Goal: Obtain resource: Download file/media

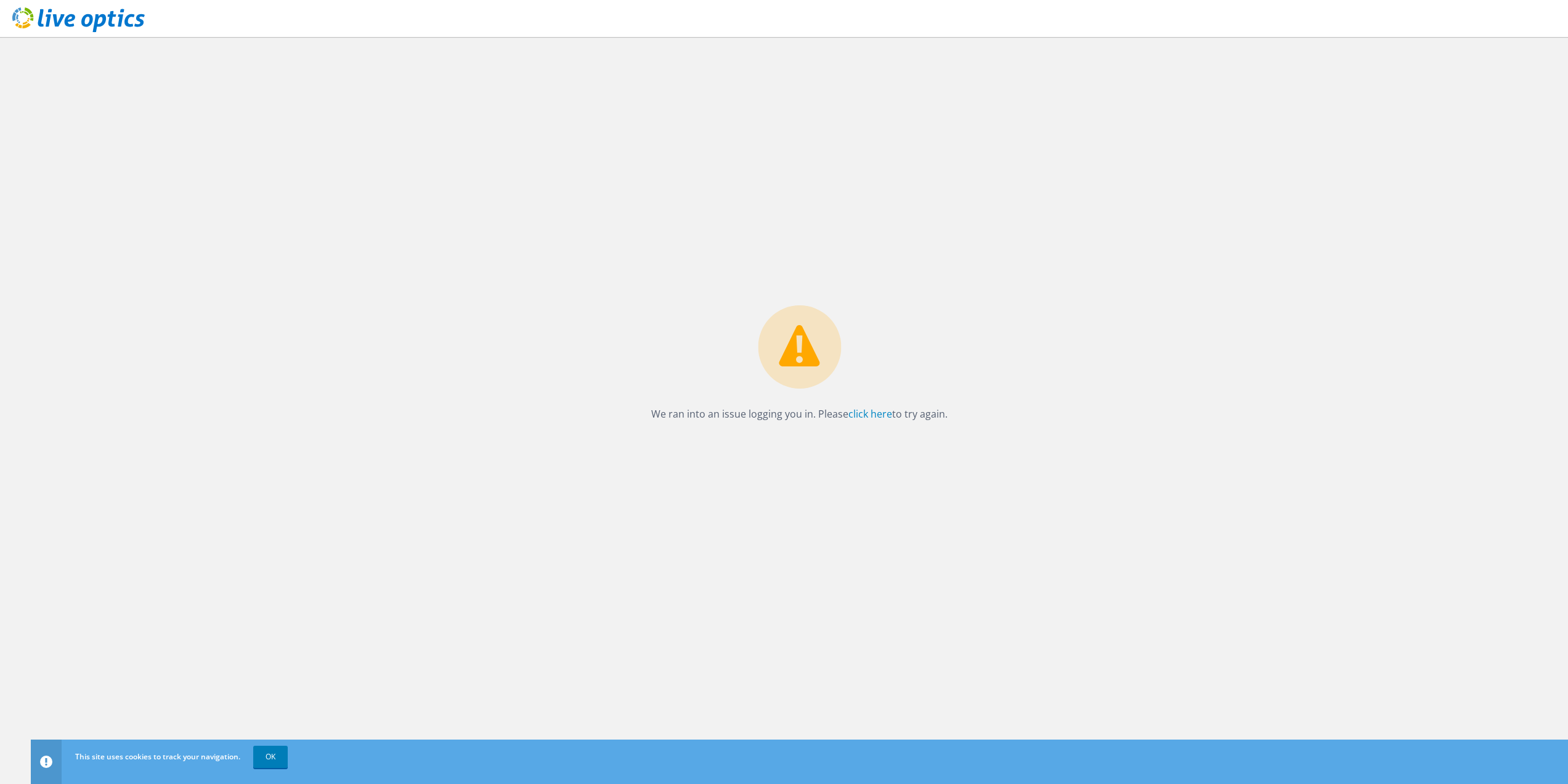
click at [892, 412] on p "We ran into an issue logging you in. Please click here to try again." at bounding box center [799, 414] width 296 height 17
click at [879, 412] on link "click here" at bounding box center [870, 414] width 44 height 14
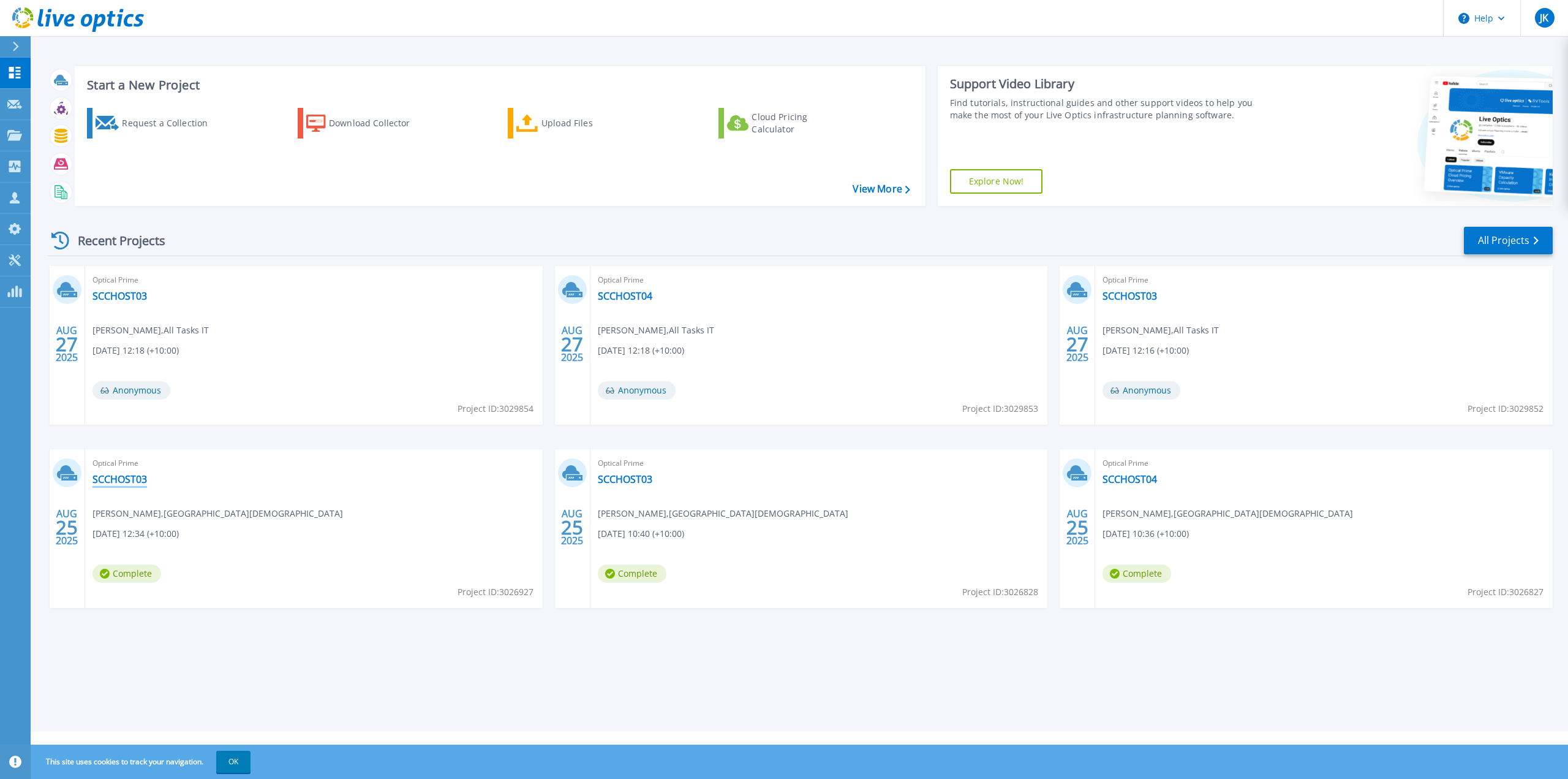
click at [134, 478] on link "SCCHOST03" at bounding box center [119, 479] width 54 height 12
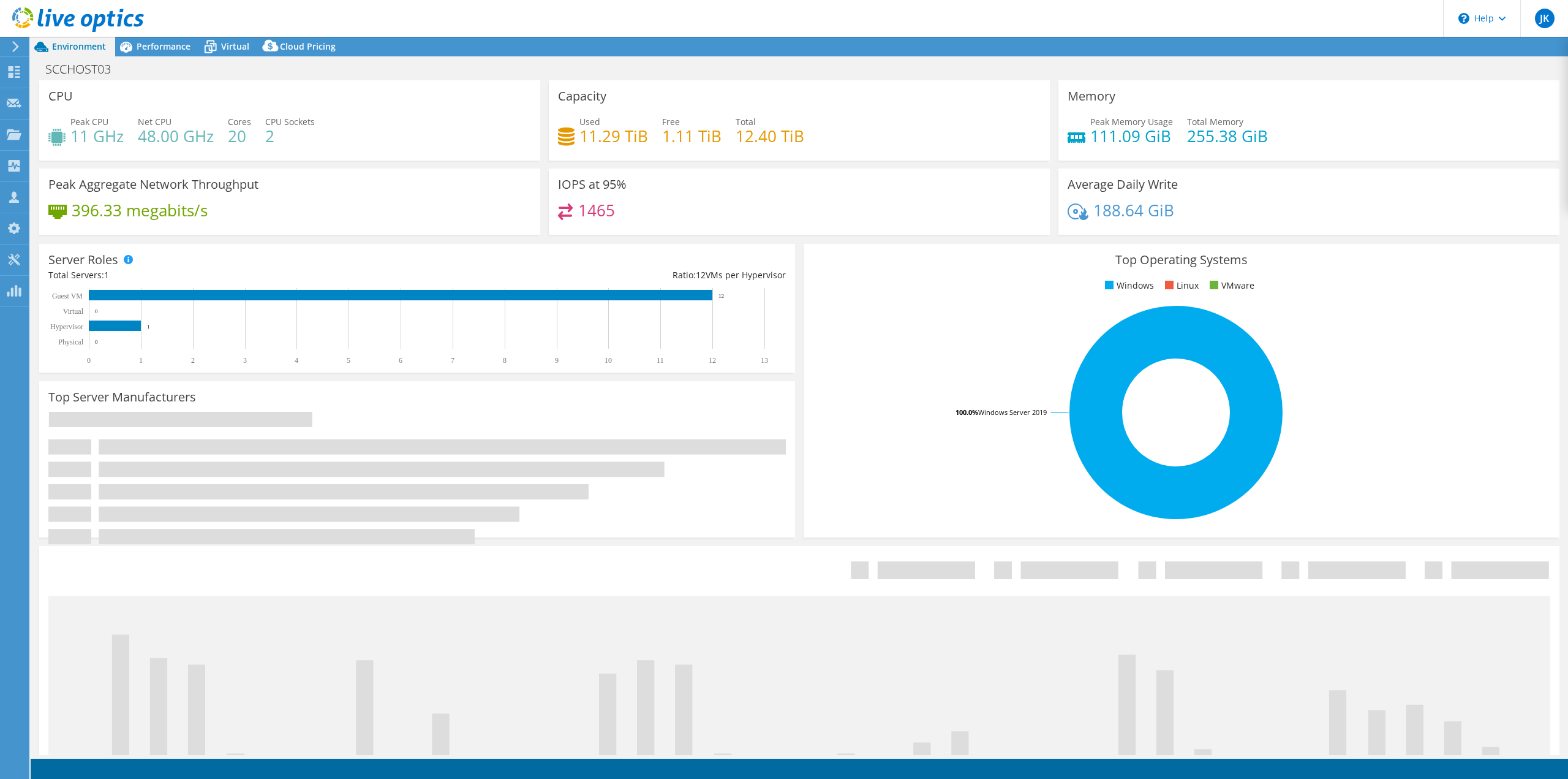
select select "USD"
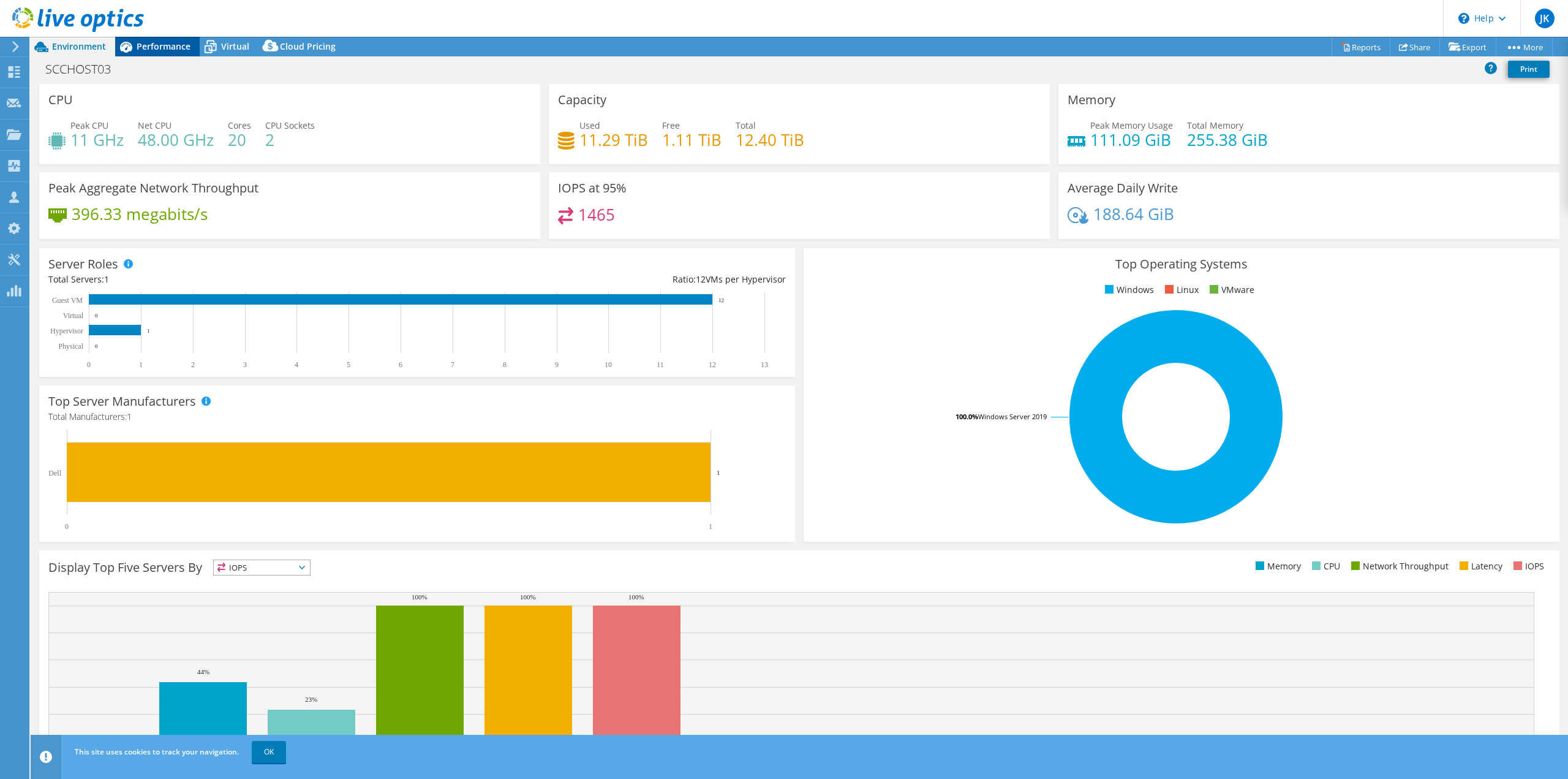
click at [146, 46] on span "Performance" at bounding box center [163, 46] width 54 height 12
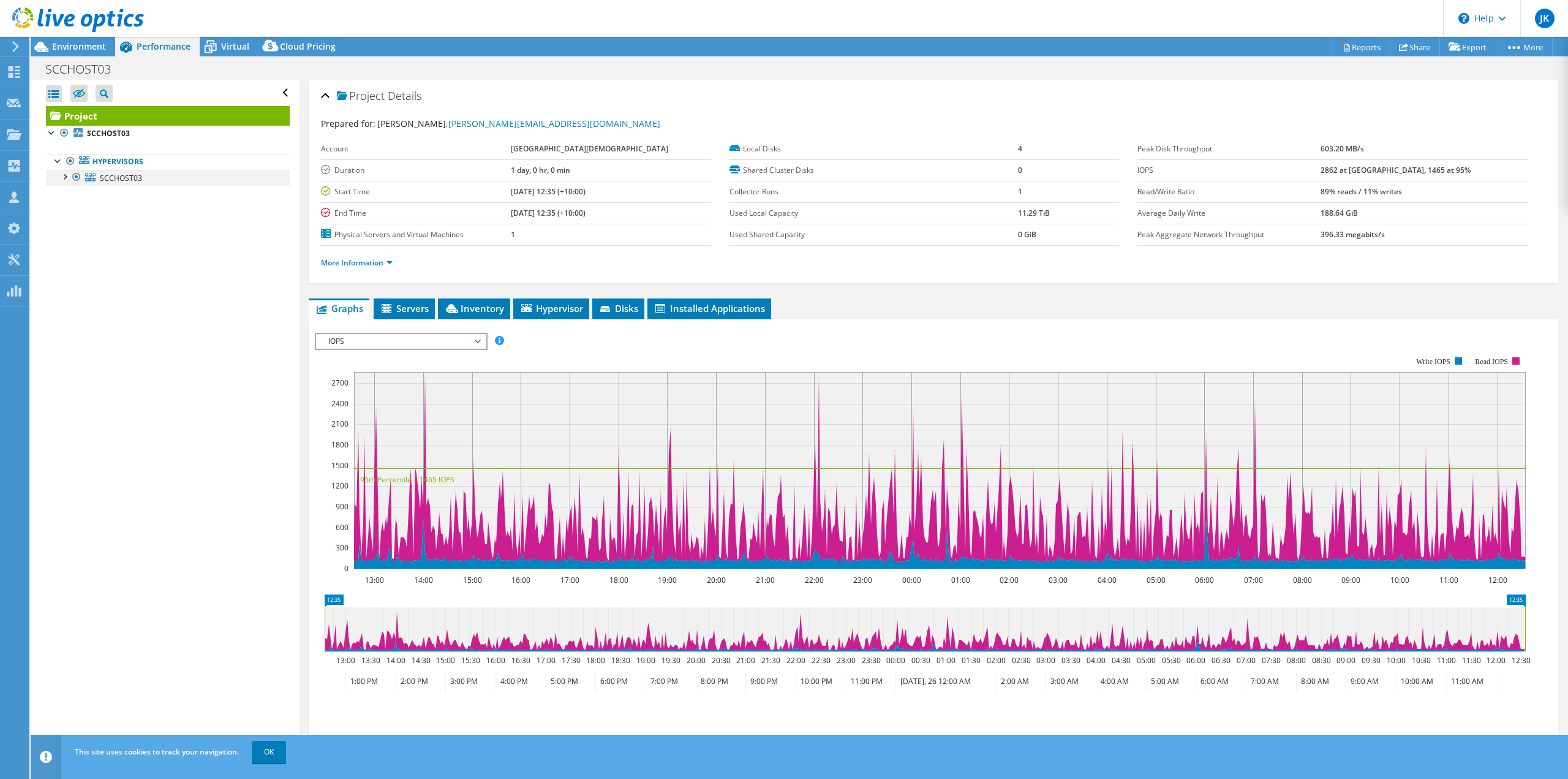
click at [65, 179] on div at bounding box center [64, 176] width 12 height 12
click at [145, 156] on link "Hypervisors" at bounding box center [168, 161] width 244 height 16
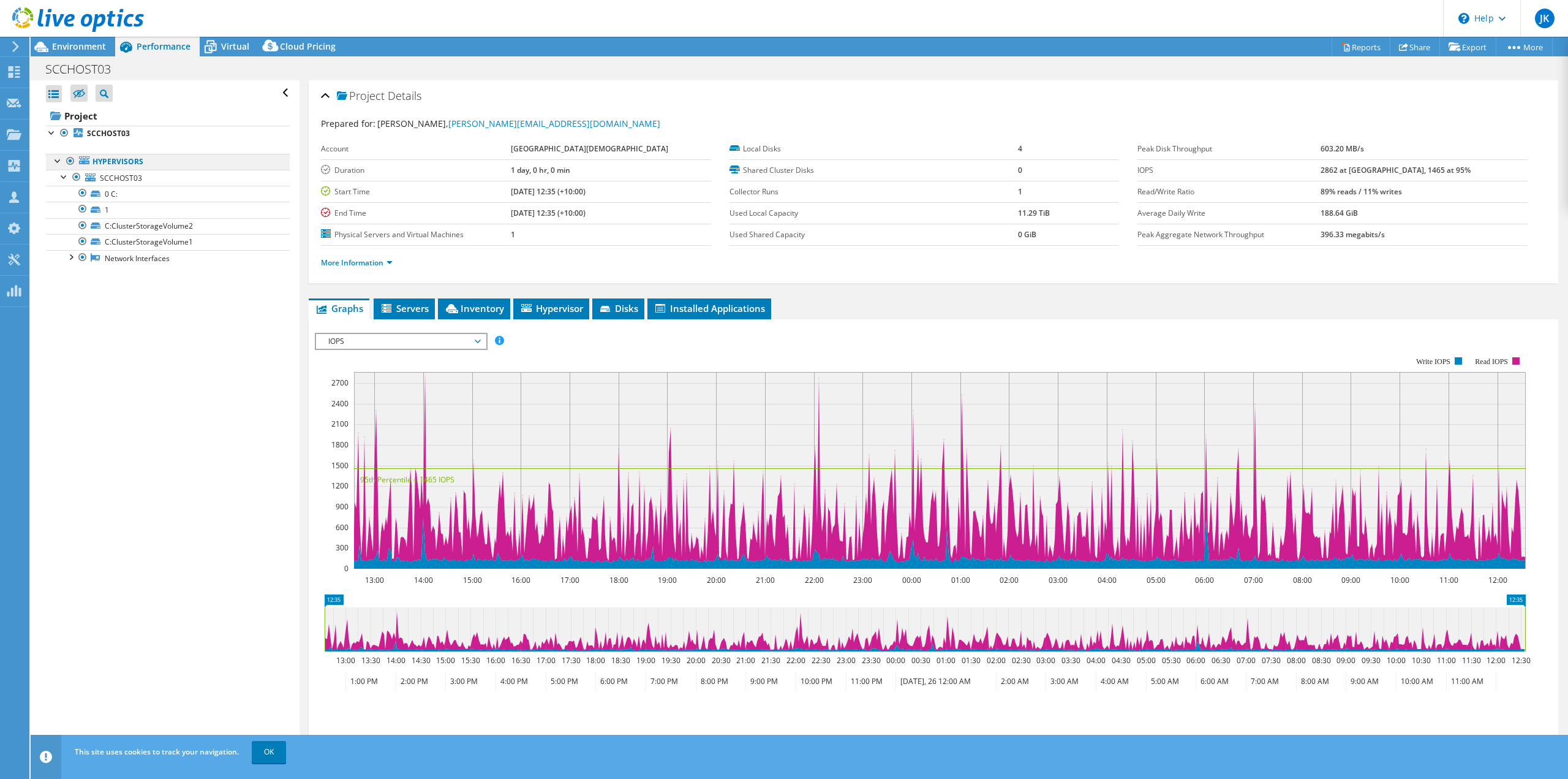
click at [143, 163] on link "Hypervisors" at bounding box center [168, 161] width 244 height 16
click at [234, 49] on span "Virtual" at bounding box center [235, 46] width 28 height 12
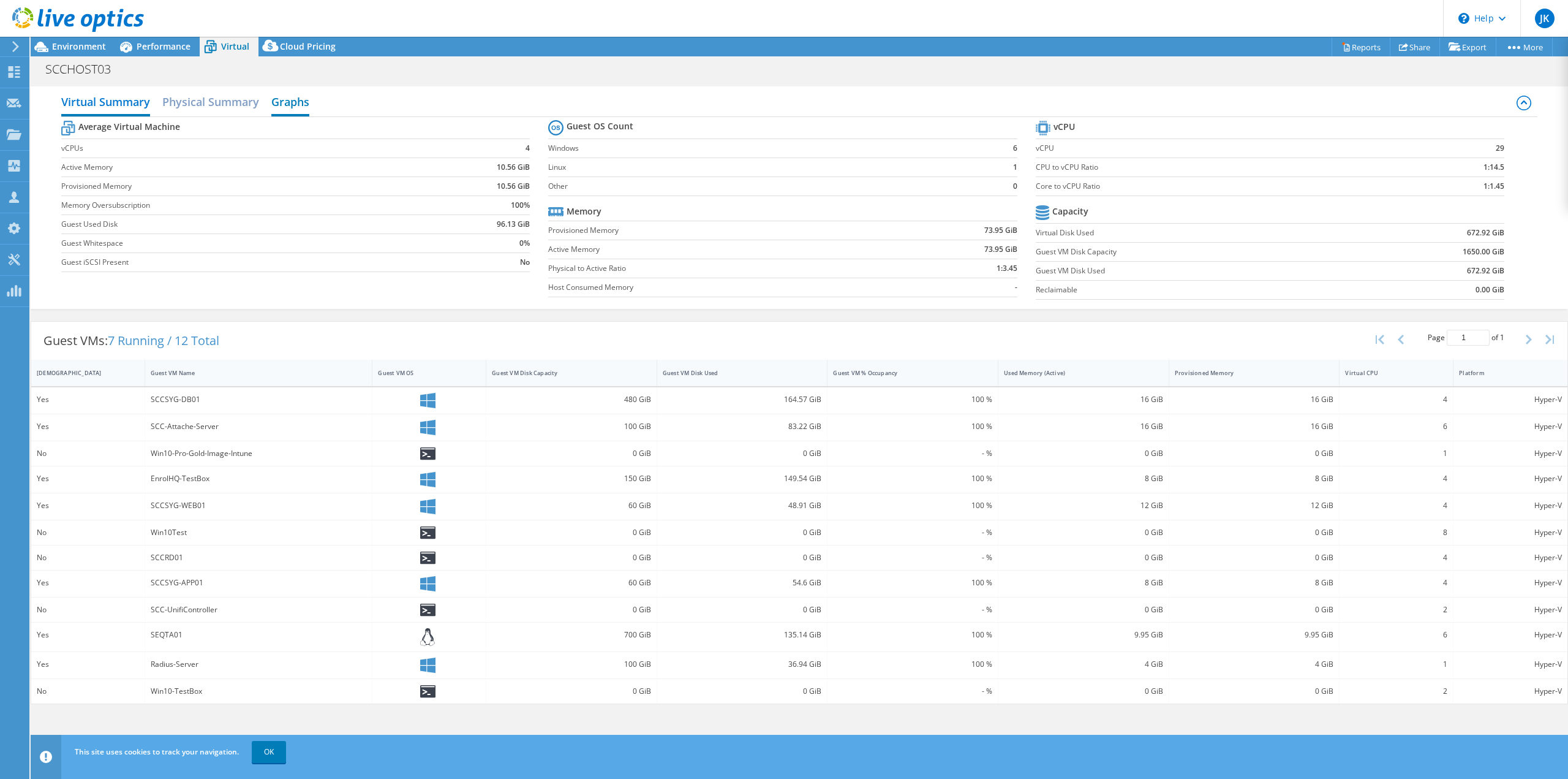
click at [289, 105] on h2 "Graphs" at bounding box center [290, 102] width 38 height 27
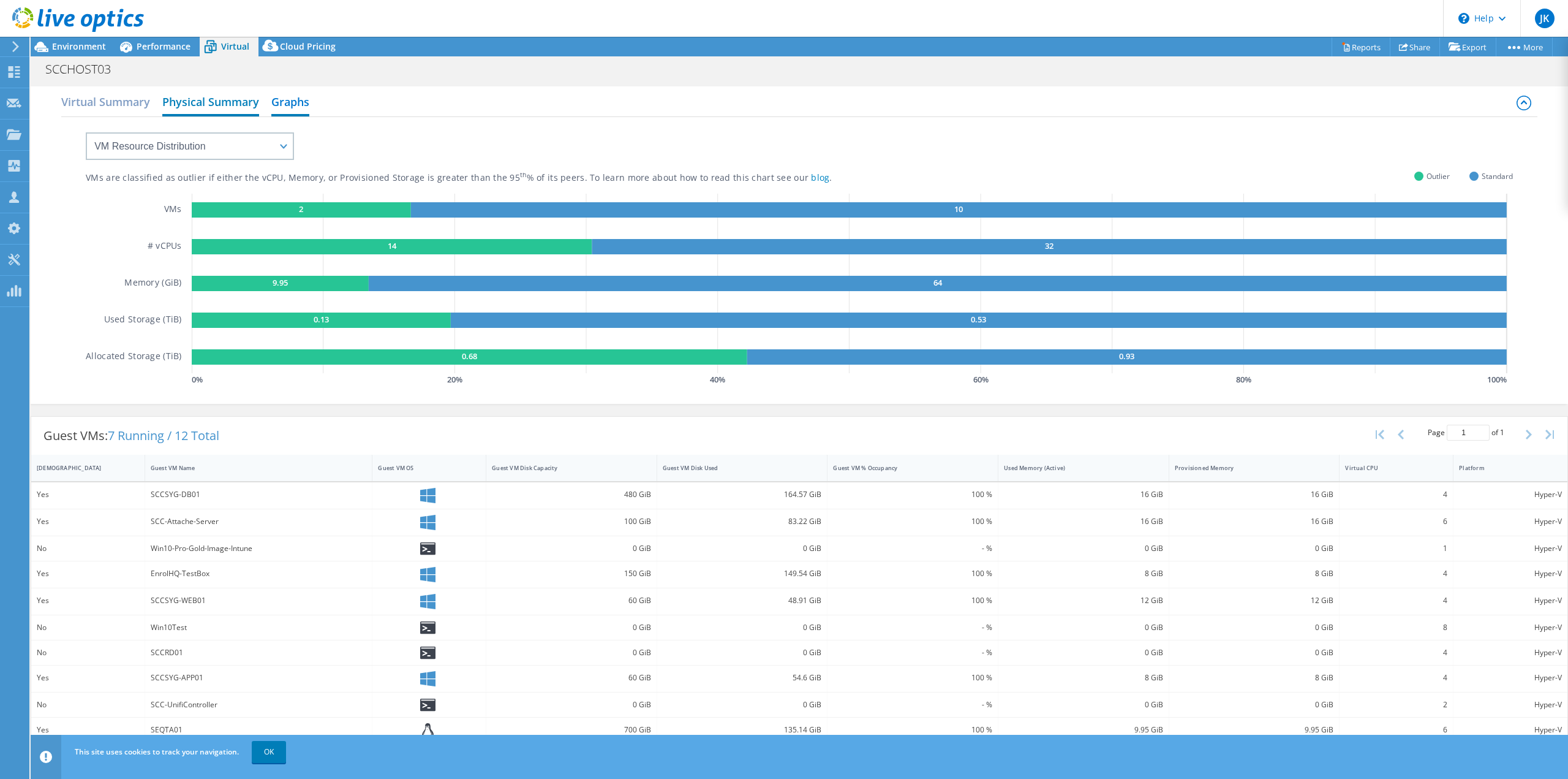
click at [245, 108] on h2 "Physical Summary" at bounding box center [210, 102] width 97 height 27
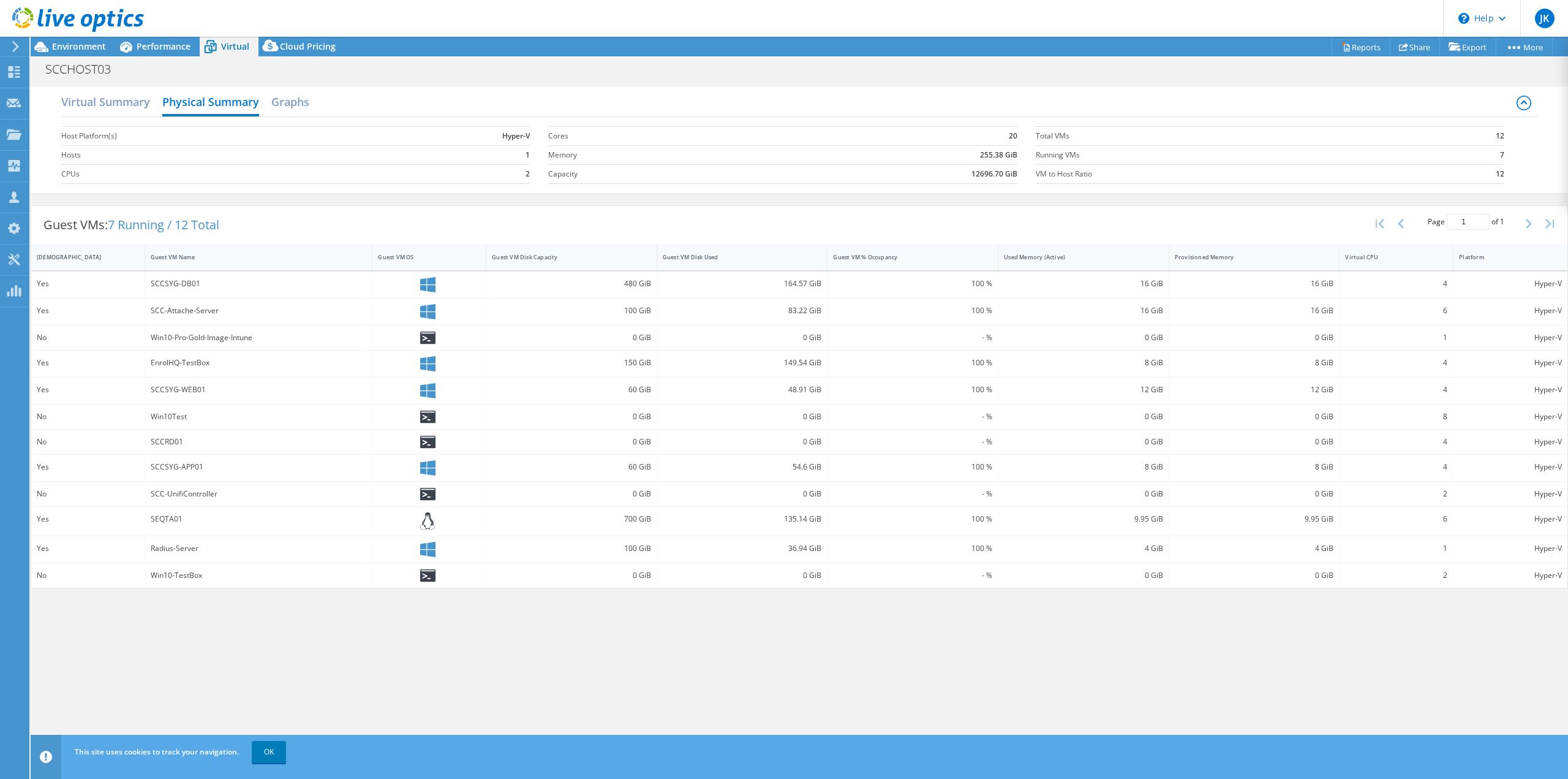
scroll to position [81, 0]
click at [309, 104] on h2 "Graphs" at bounding box center [290, 102] width 38 height 27
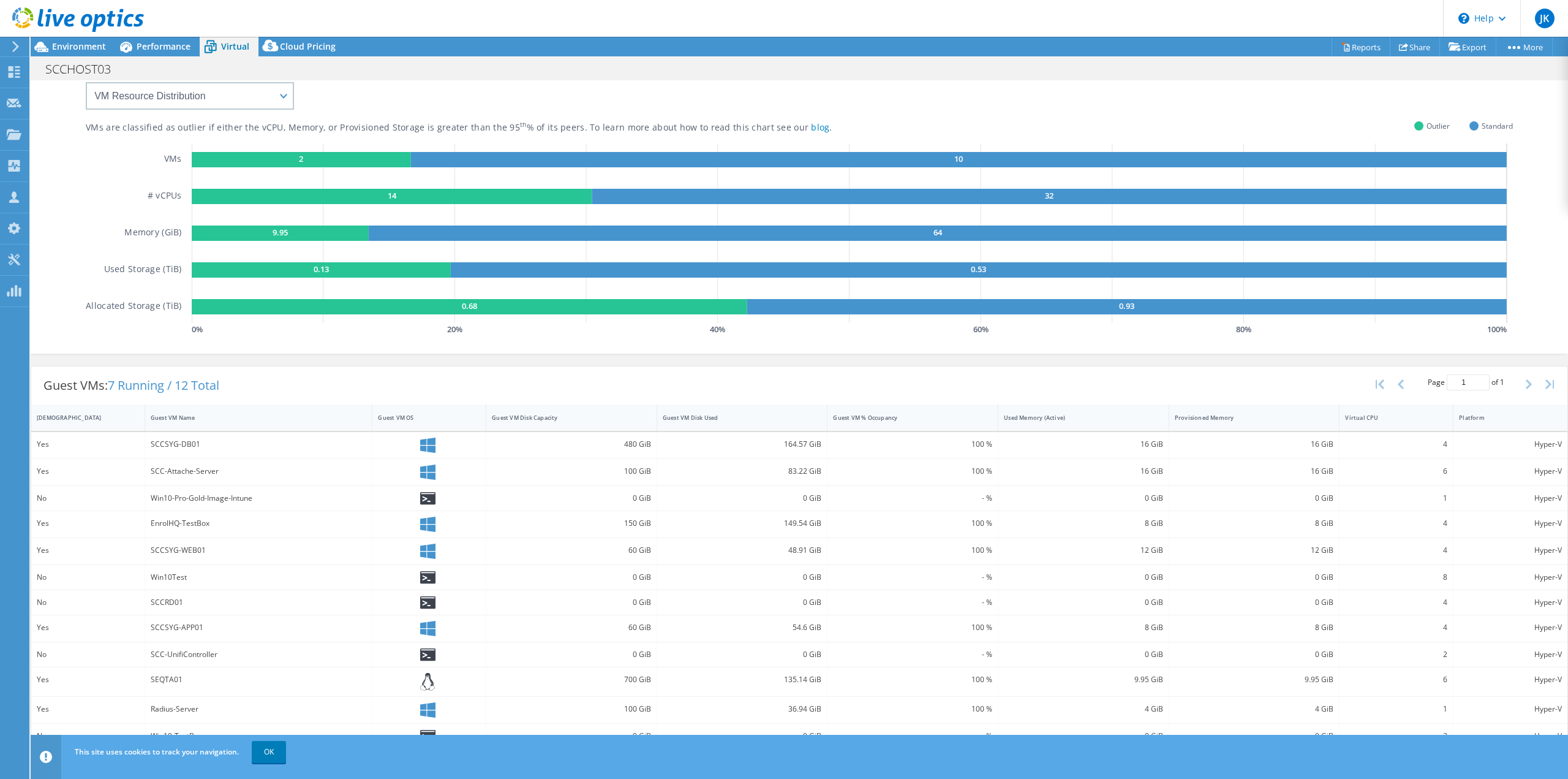
scroll to position [0, 0]
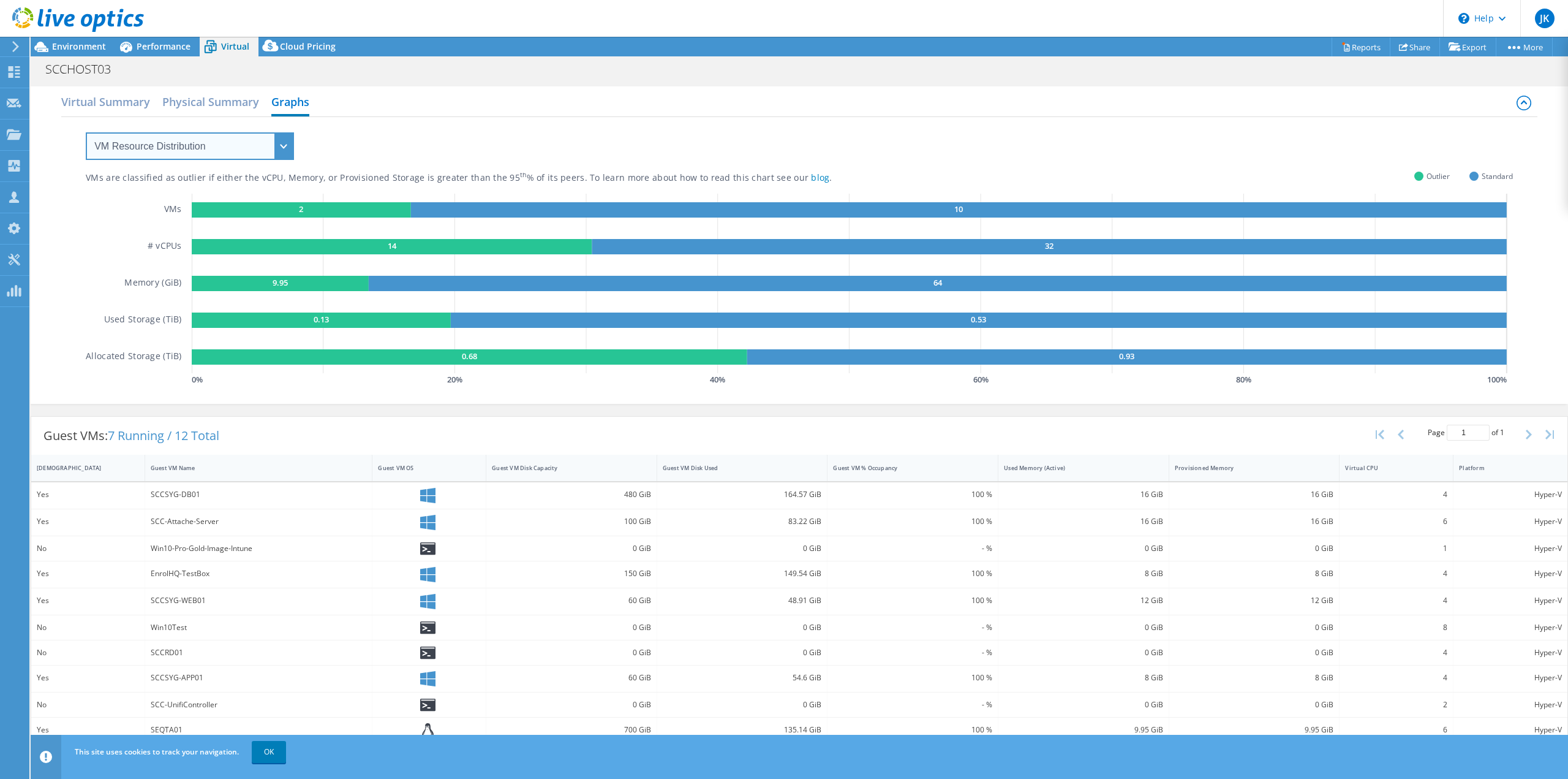
click at [238, 147] on select "VM Resource Distribution Provisioning Contrast Over Provisioning" at bounding box center [190, 146] width 209 height 27
click at [208, 100] on h2 "Physical Summary" at bounding box center [210, 102] width 97 height 27
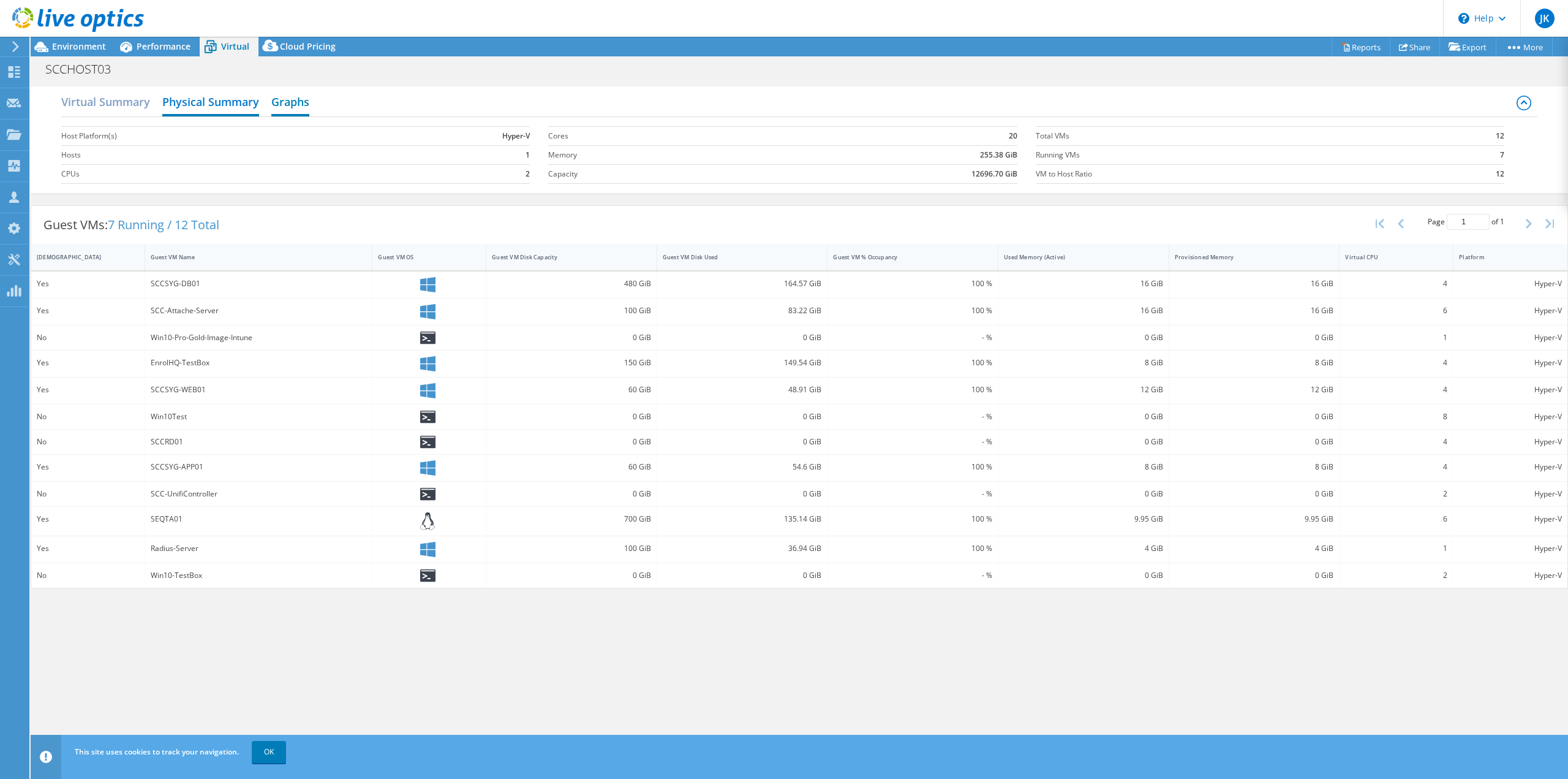
click at [301, 108] on h2 "Graphs" at bounding box center [290, 102] width 38 height 27
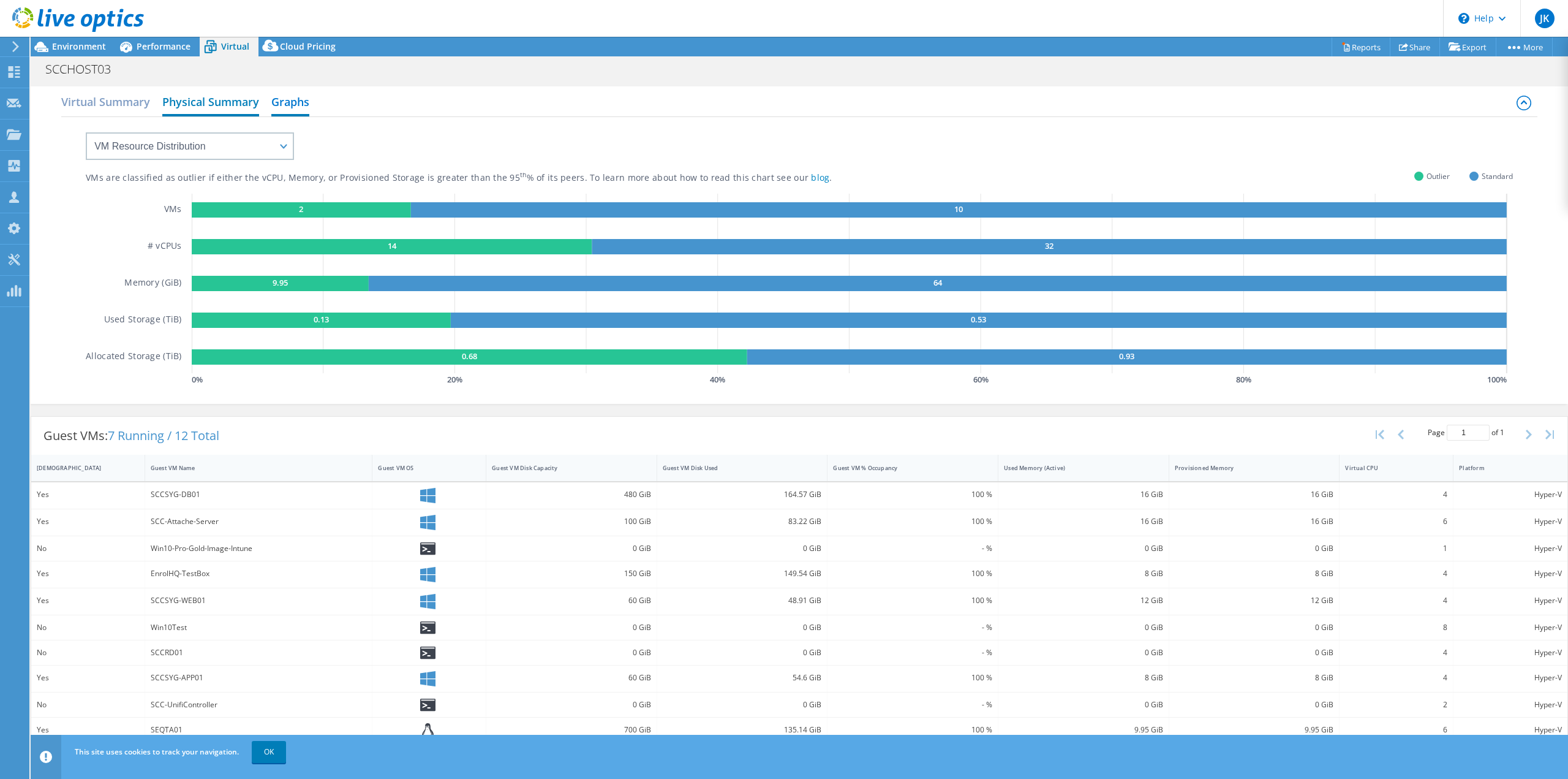
click at [235, 97] on h2 "Physical Summary" at bounding box center [210, 102] width 97 height 27
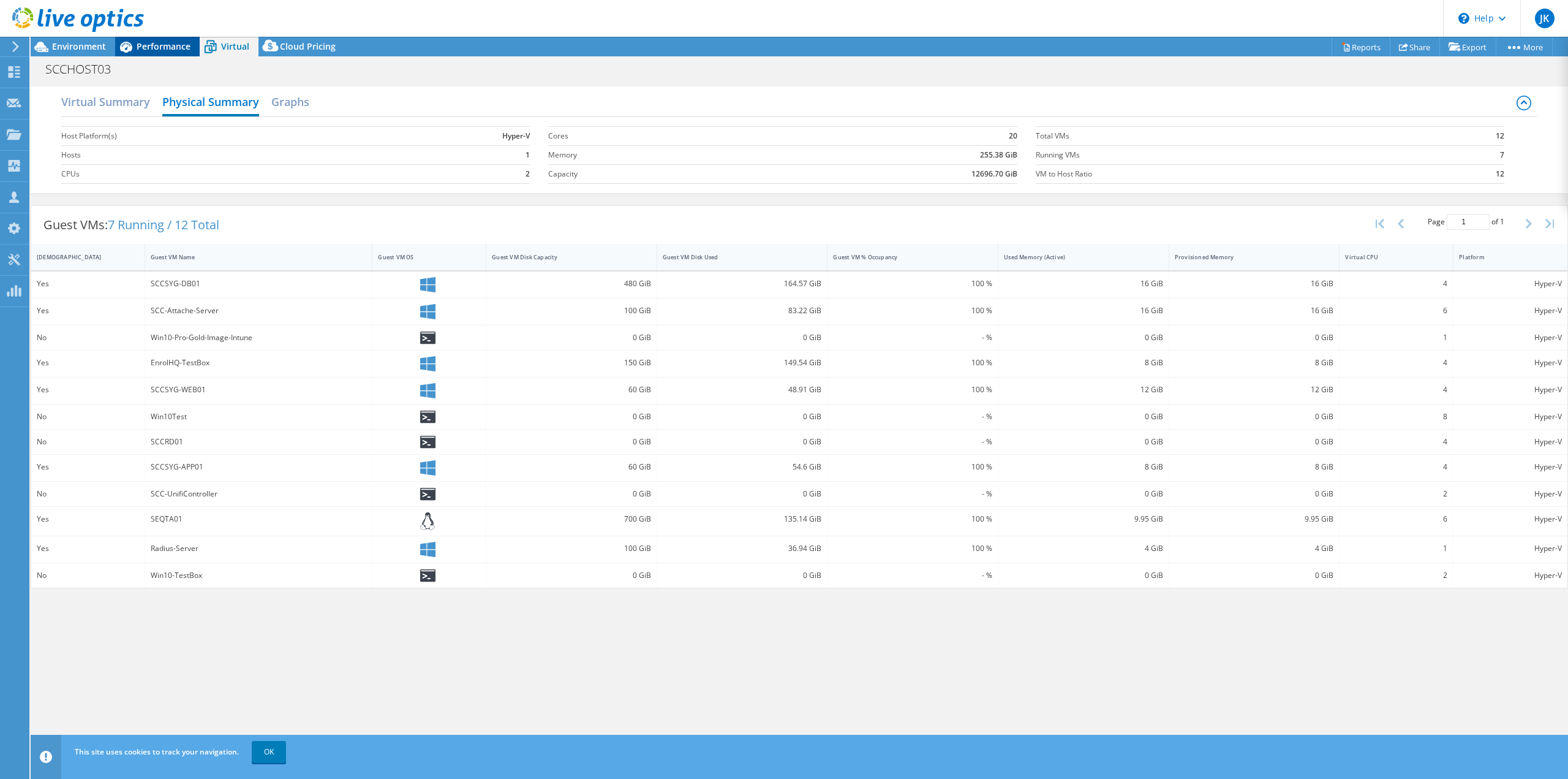
click at [156, 43] on span "Performance" at bounding box center [163, 46] width 54 height 12
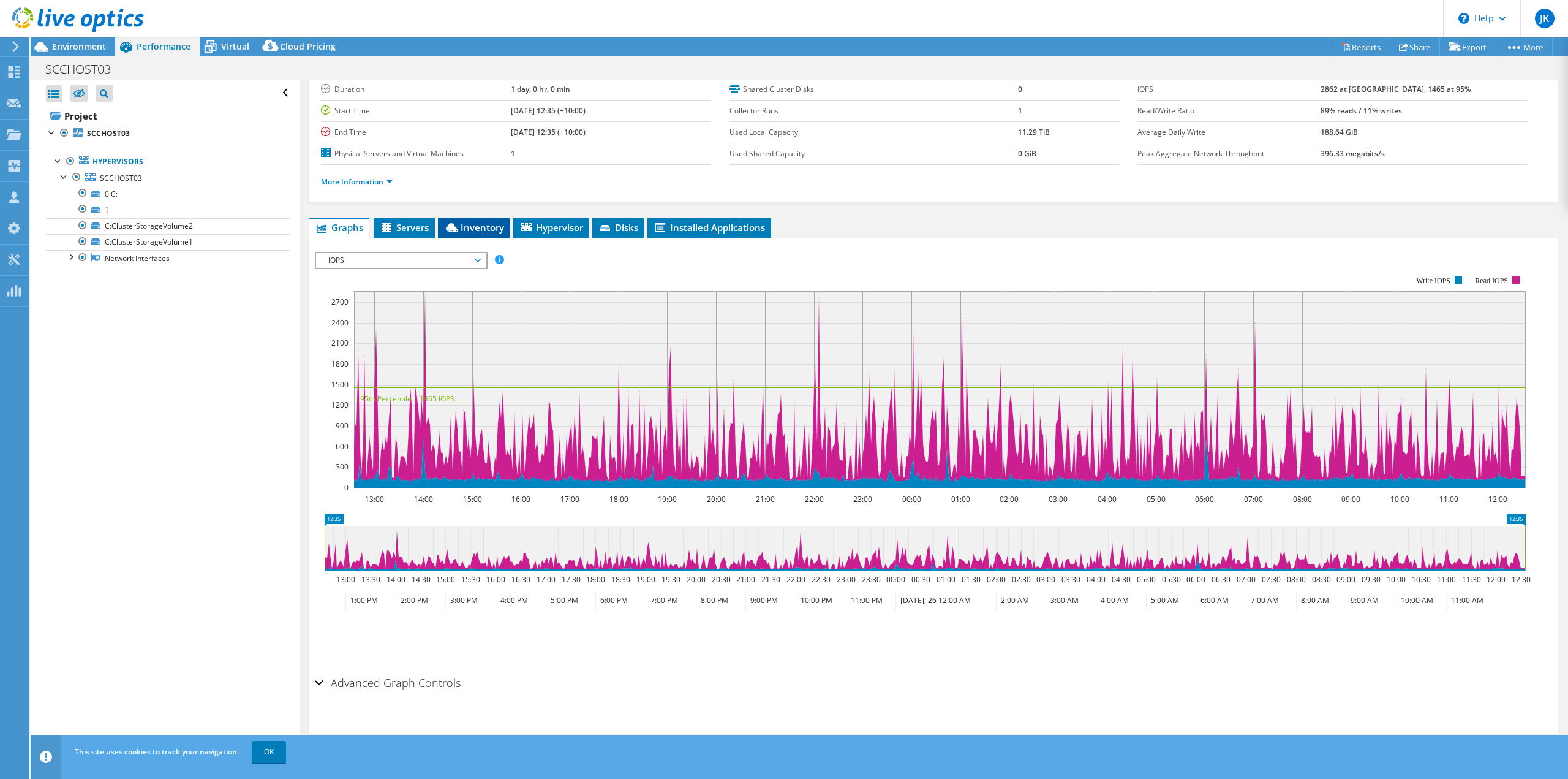
click at [473, 224] on span "Inventory" at bounding box center [474, 228] width 60 height 12
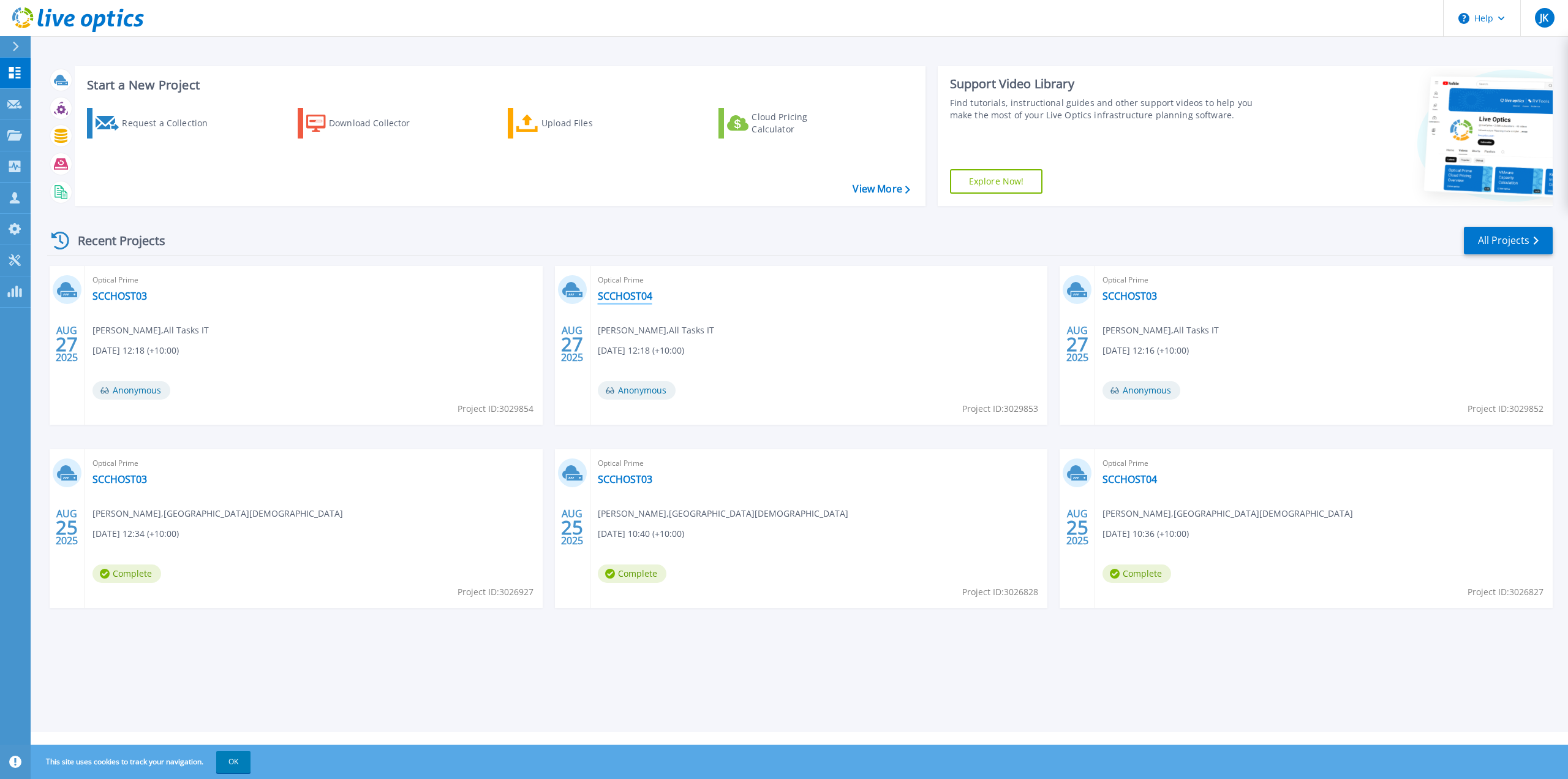
click at [635, 300] on link "SCCHOST04" at bounding box center [624, 295] width 54 height 12
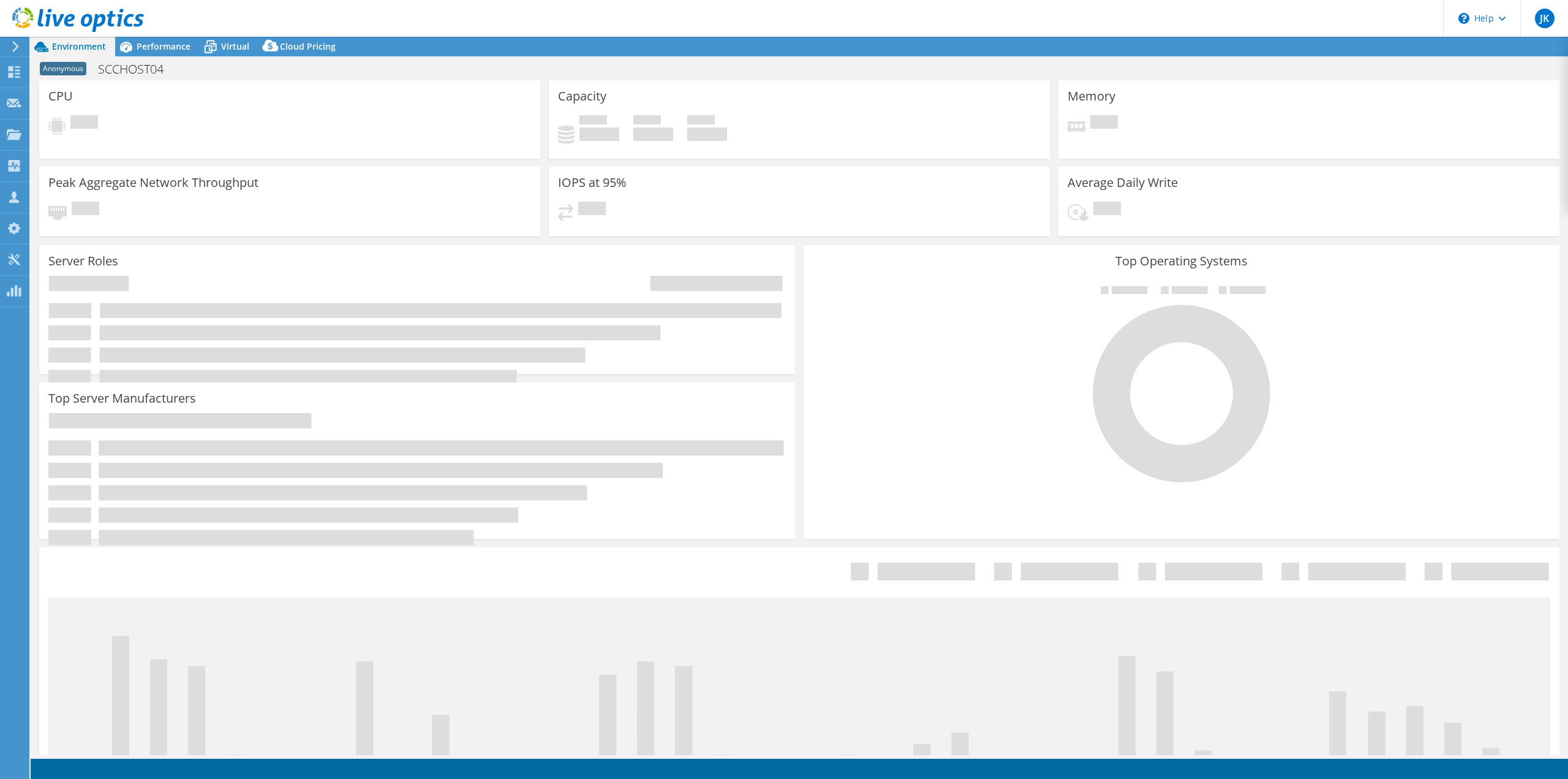
select select "USD"
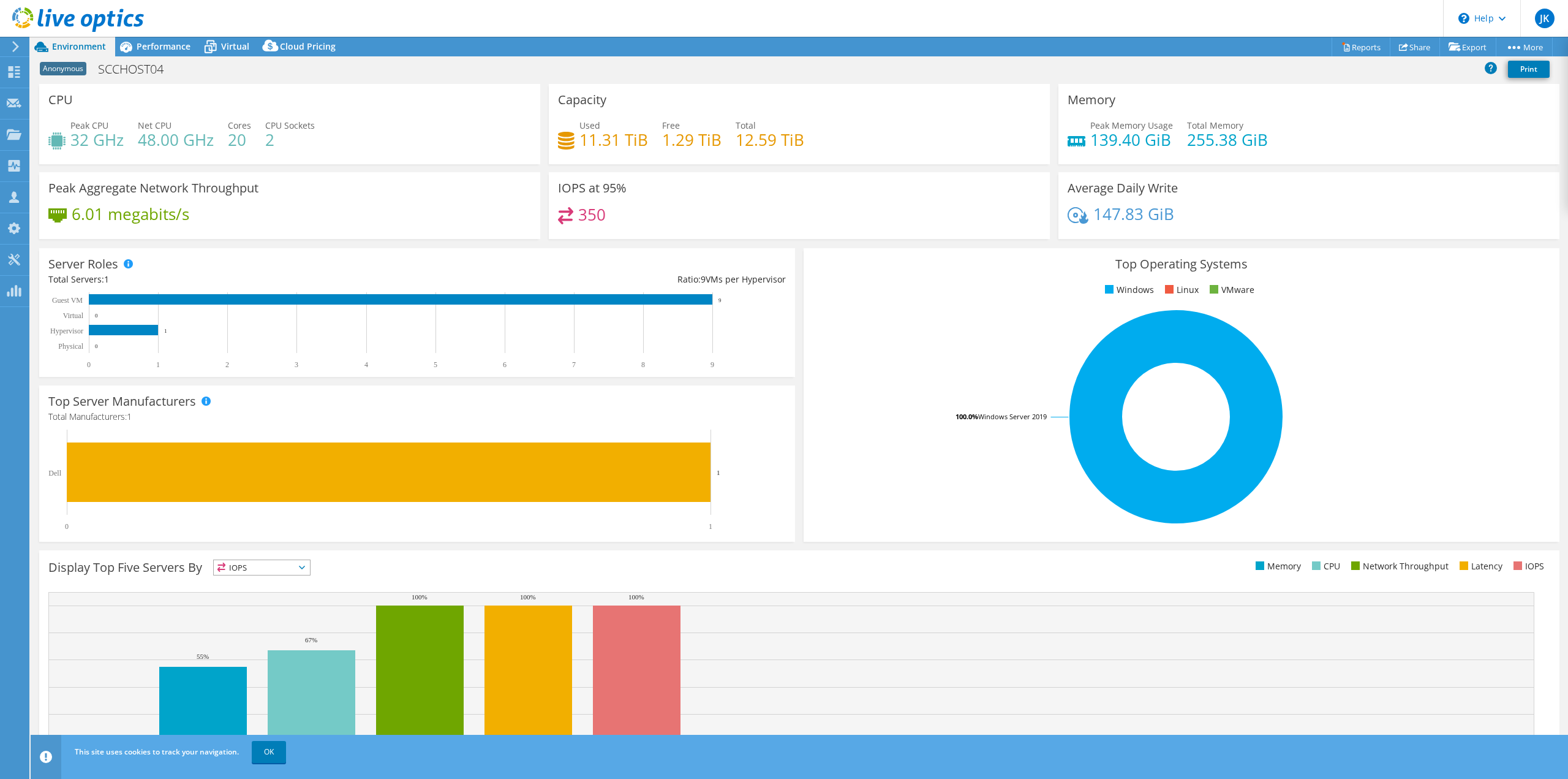
click at [277, 571] on span "IOPS" at bounding box center [262, 567] width 96 height 15
click at [264, 604] on li "Memory" at bounding box center [262, 600] width 96 height 17
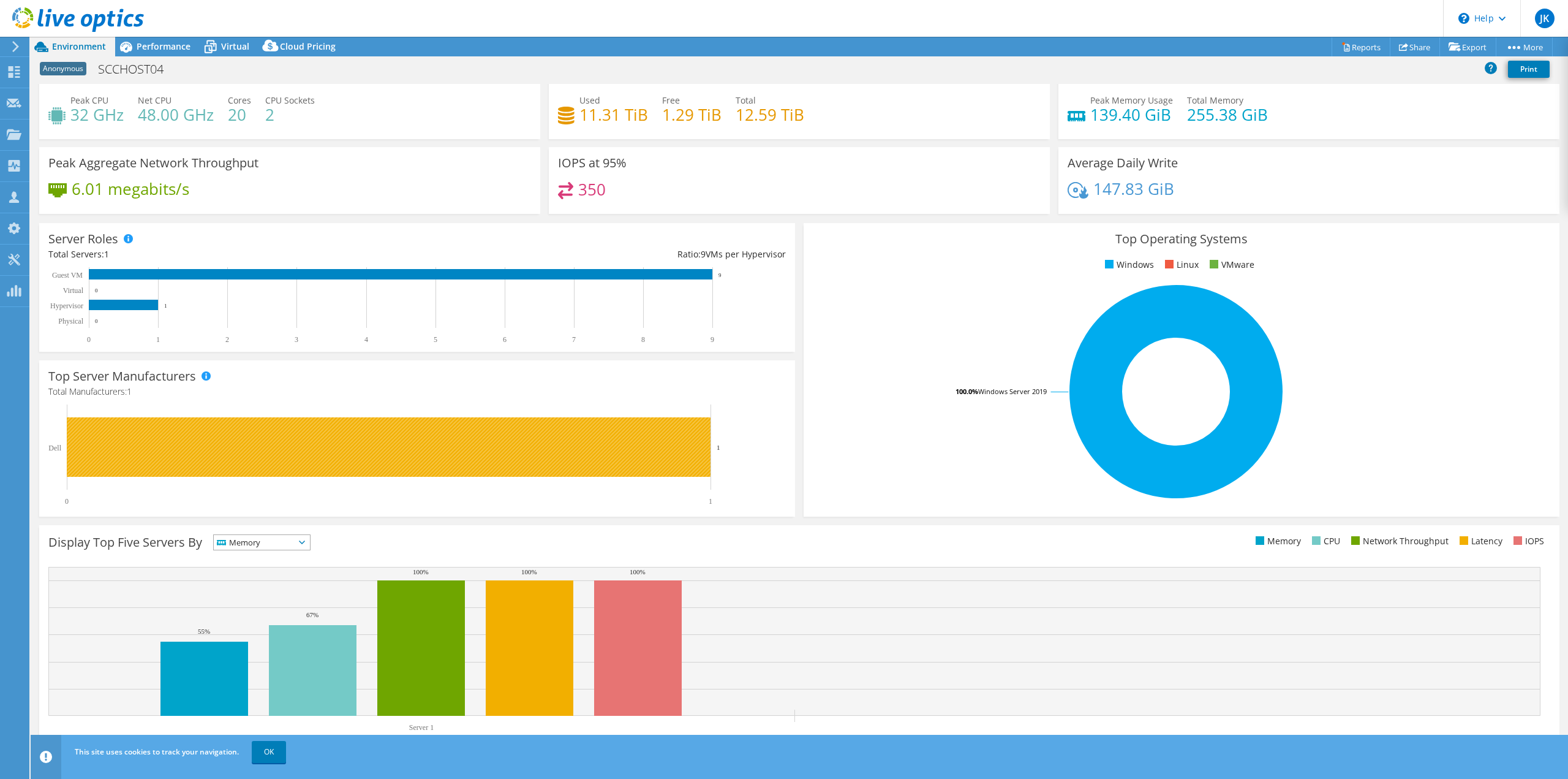
scroll to position [40, 0]
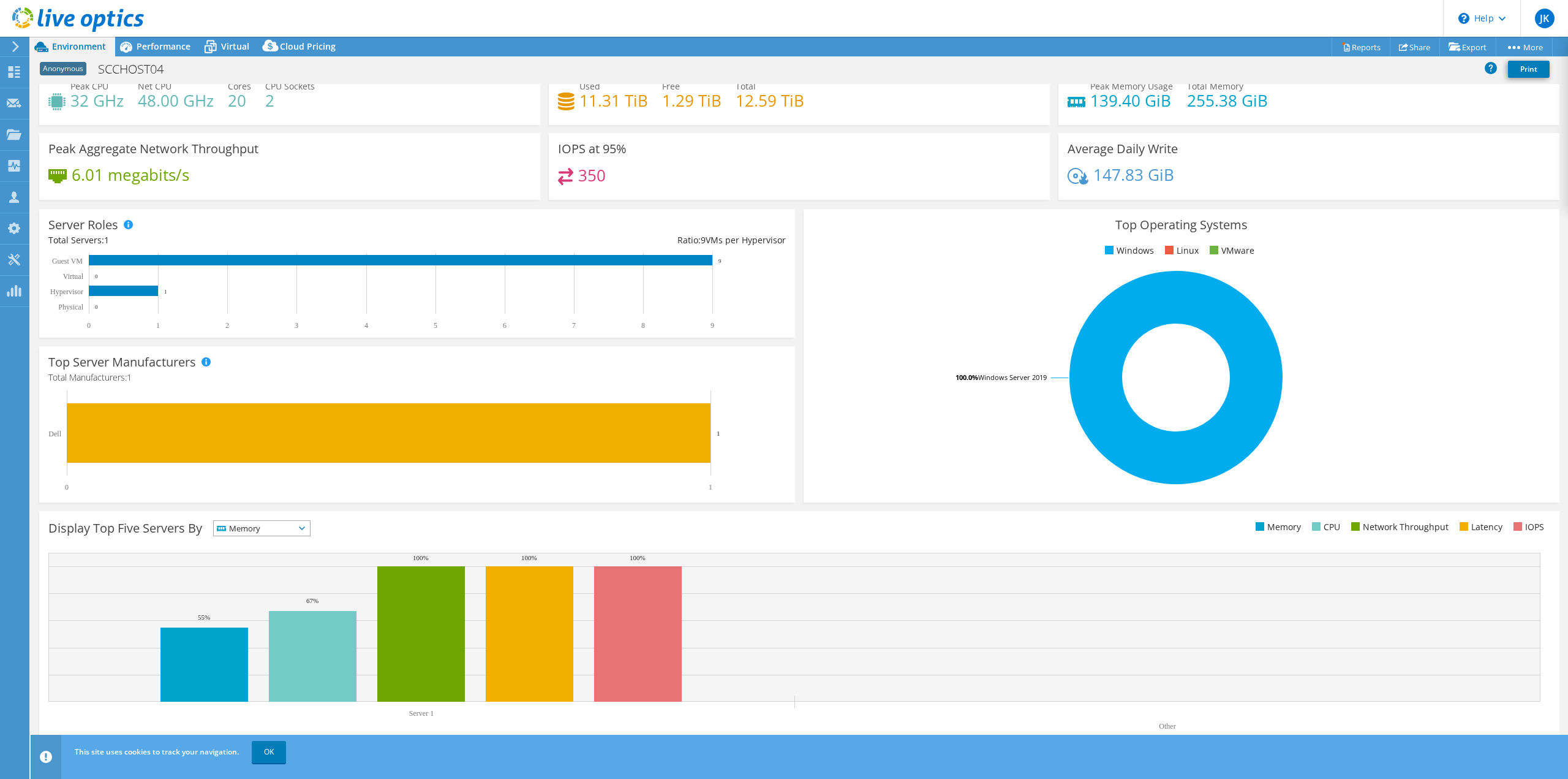
click at [264, 526] on span "Memory" at bounding box center [254, 527] width 81 height 15
click at [266, 544] on li "IOPS" at bounding box center [262, 544] width 96 height 17
click at [283, 529] on span "IOPS" at bounding box center [254, 527] width 81 height 15
click at [273, 558] on li "Memory" at bounding box center [262, 561] width 96 height 17
click at [268, 756] on link "OK" at bounding box center [269, 752] width 34 height 22
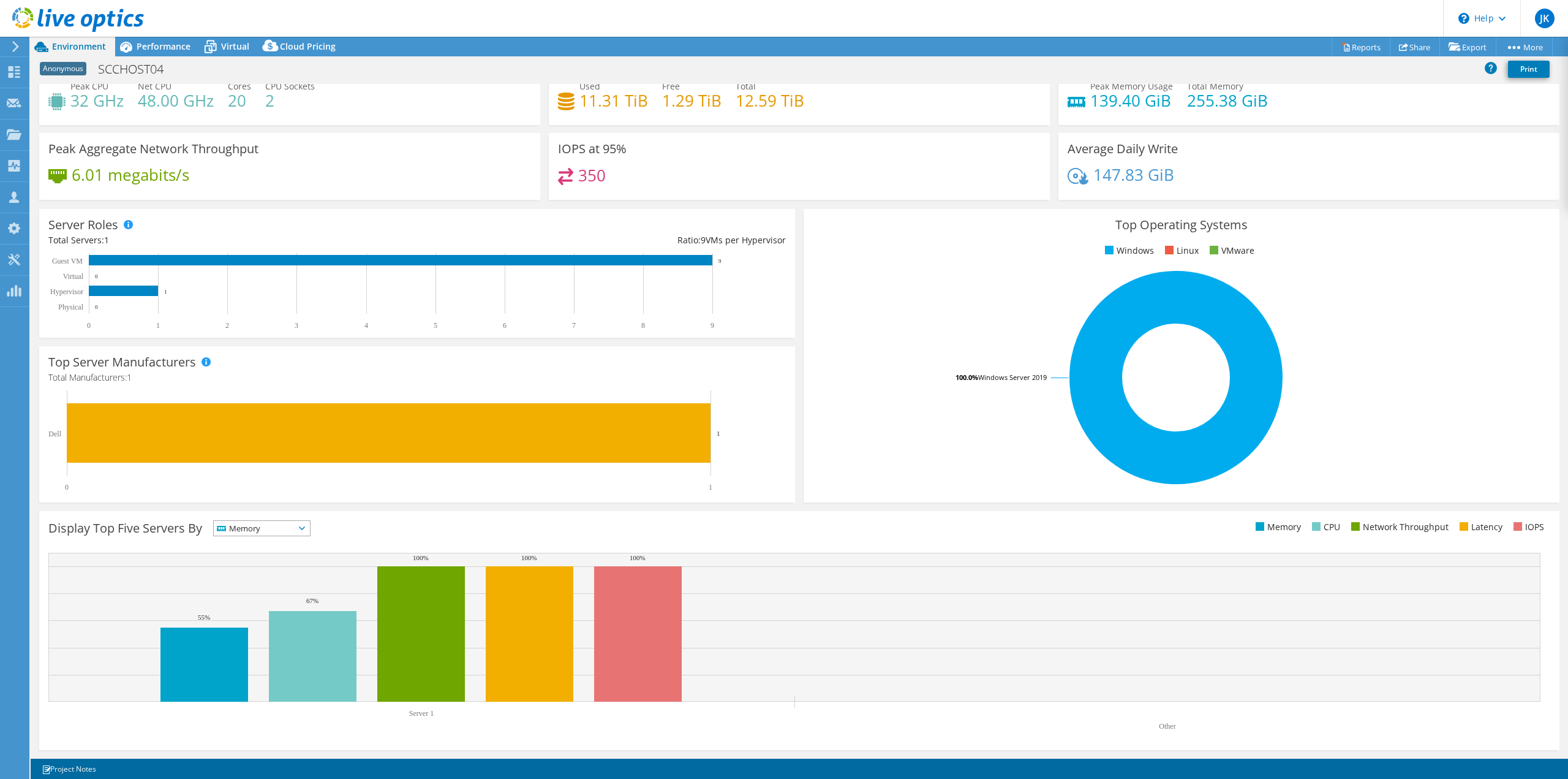
scroll to position [0, 0]
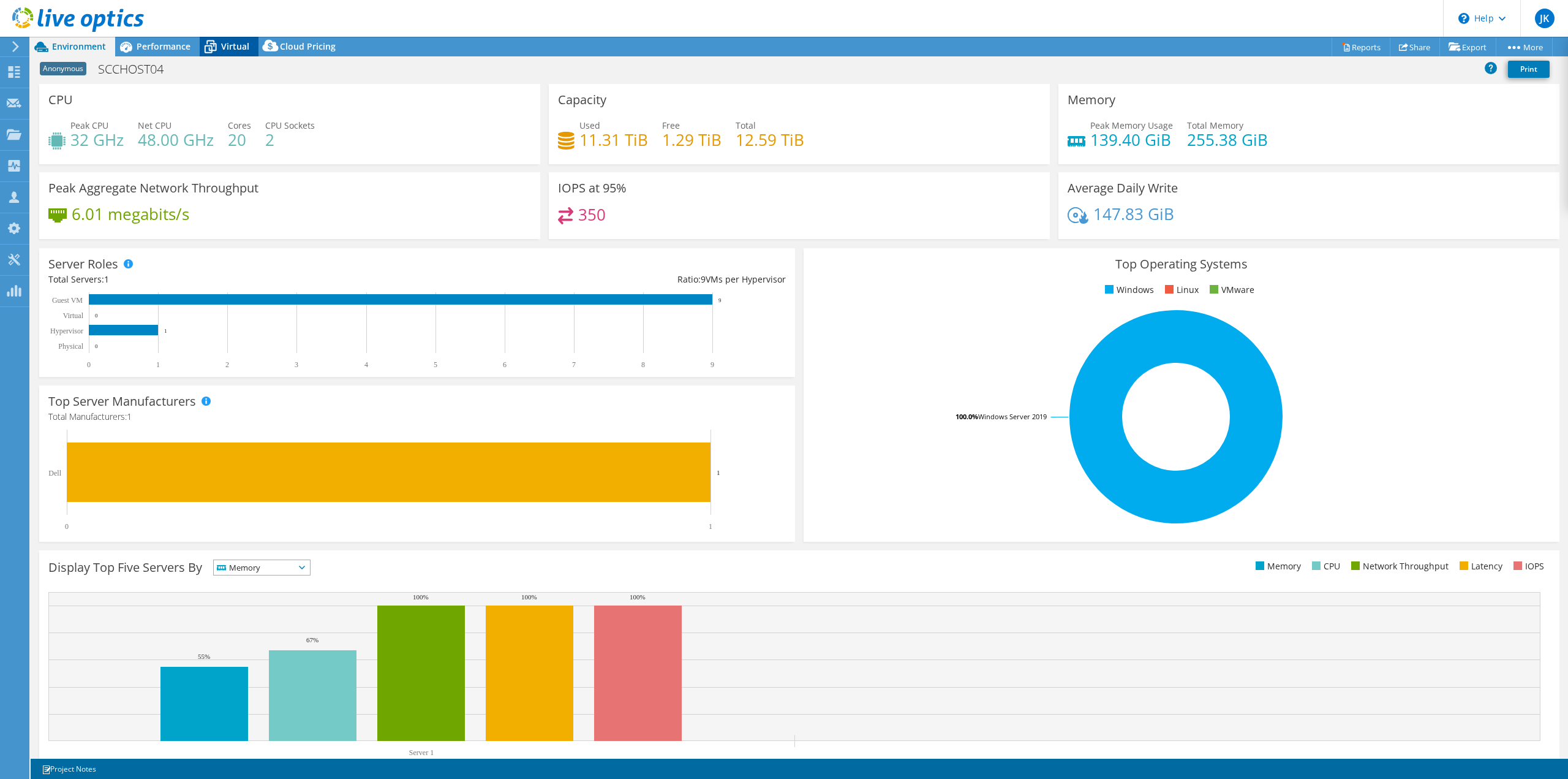
click at [241, 49] on span "Virtual" at bounding box center [235, 46] width 28 height 12
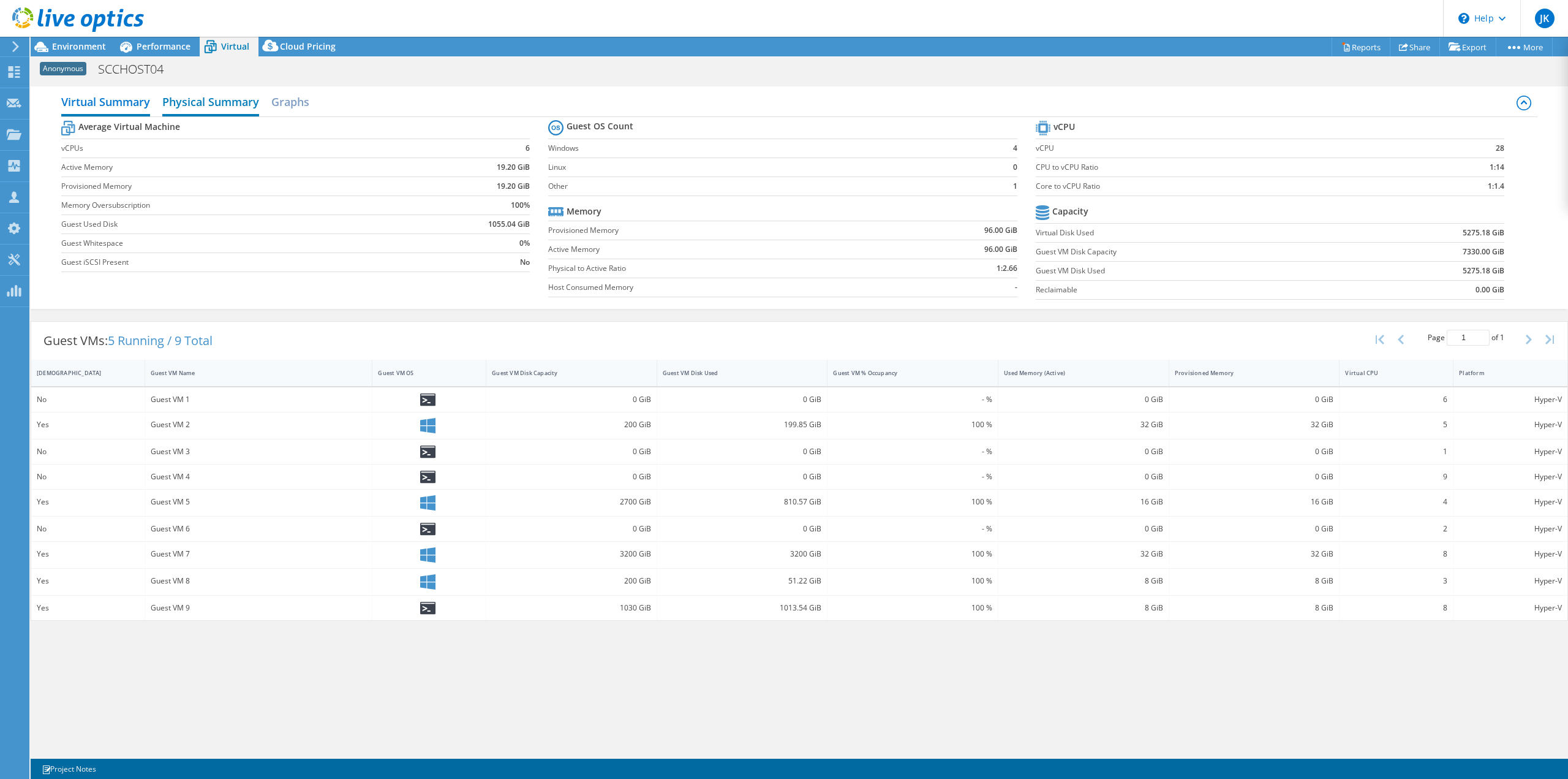
click at [220, 104] on h2 "Physical Summary" at bounding box center [210, 102] width 97 height 27
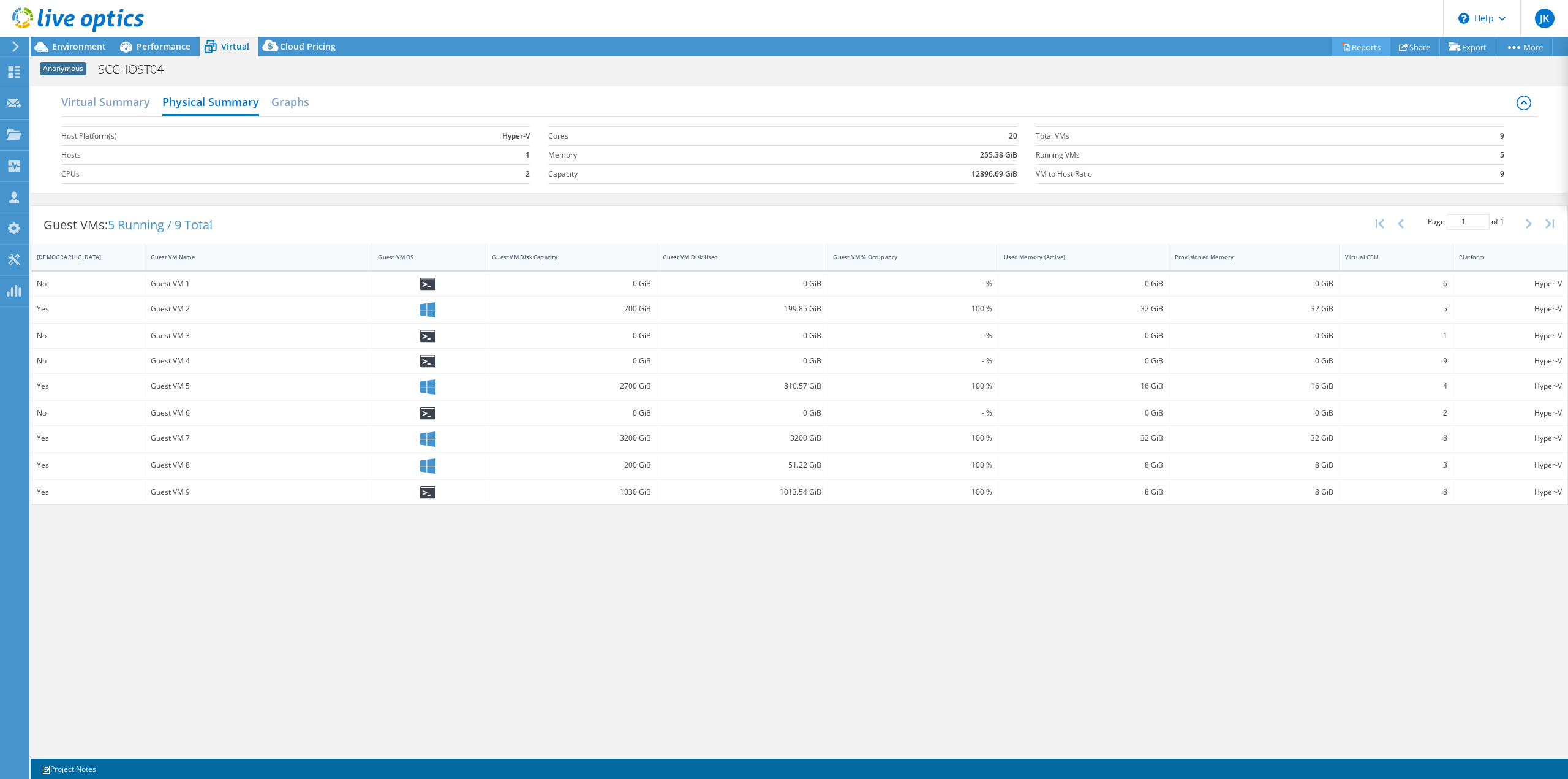
click at [1358, 46] on link "Reports" at bounding box center [1361, 47] width 58 height 19
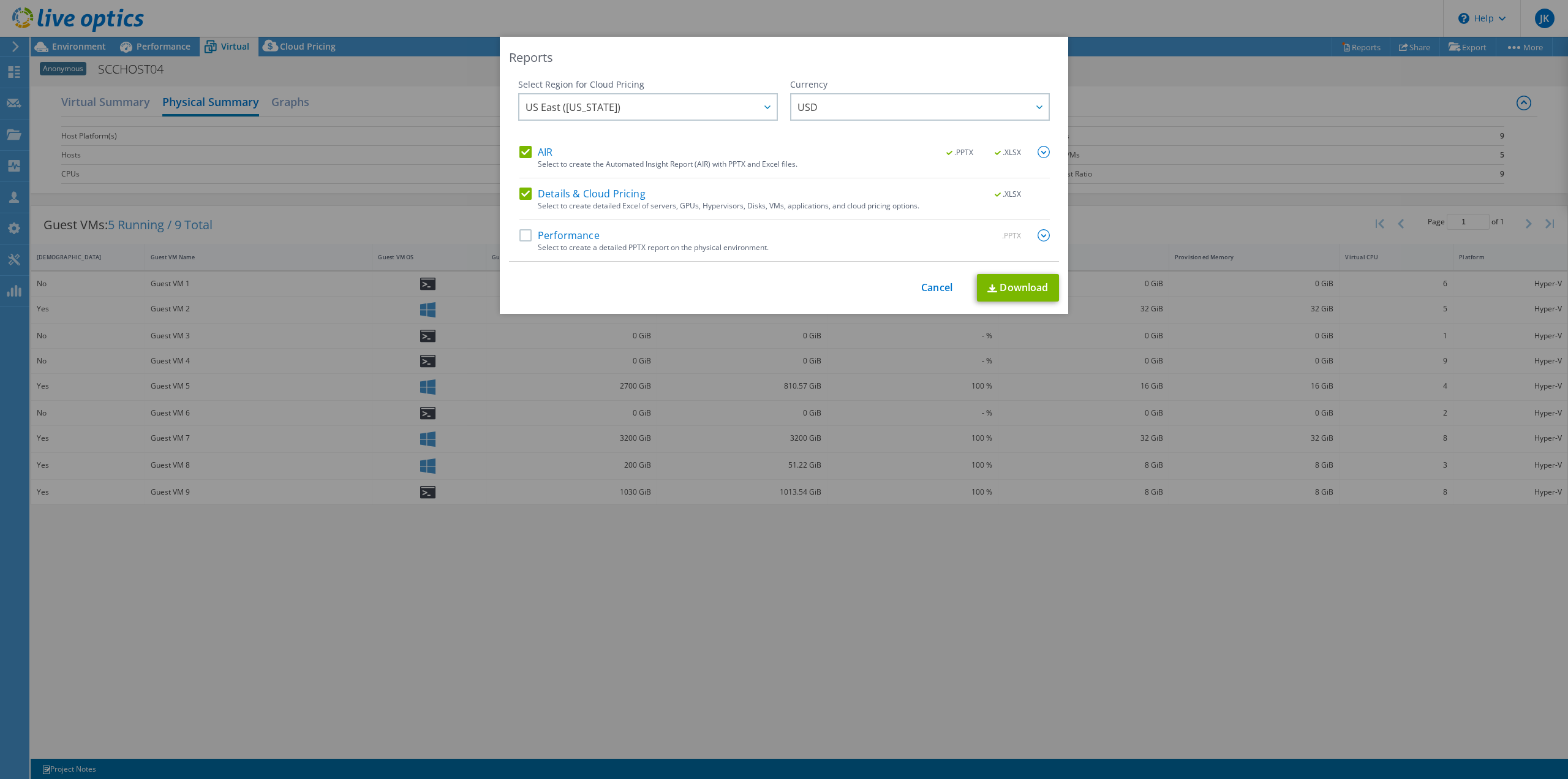
click at [525, 234] on label "Performance" at bounding box center [559, 235] width 80 height 12
click at [0, 0] on input "Performance" at bounding box center [0, 0] width 0 height 0
click at [676, 100] on span "US East (Virginia)" at bounding box center [651, 107] width 251 height 25
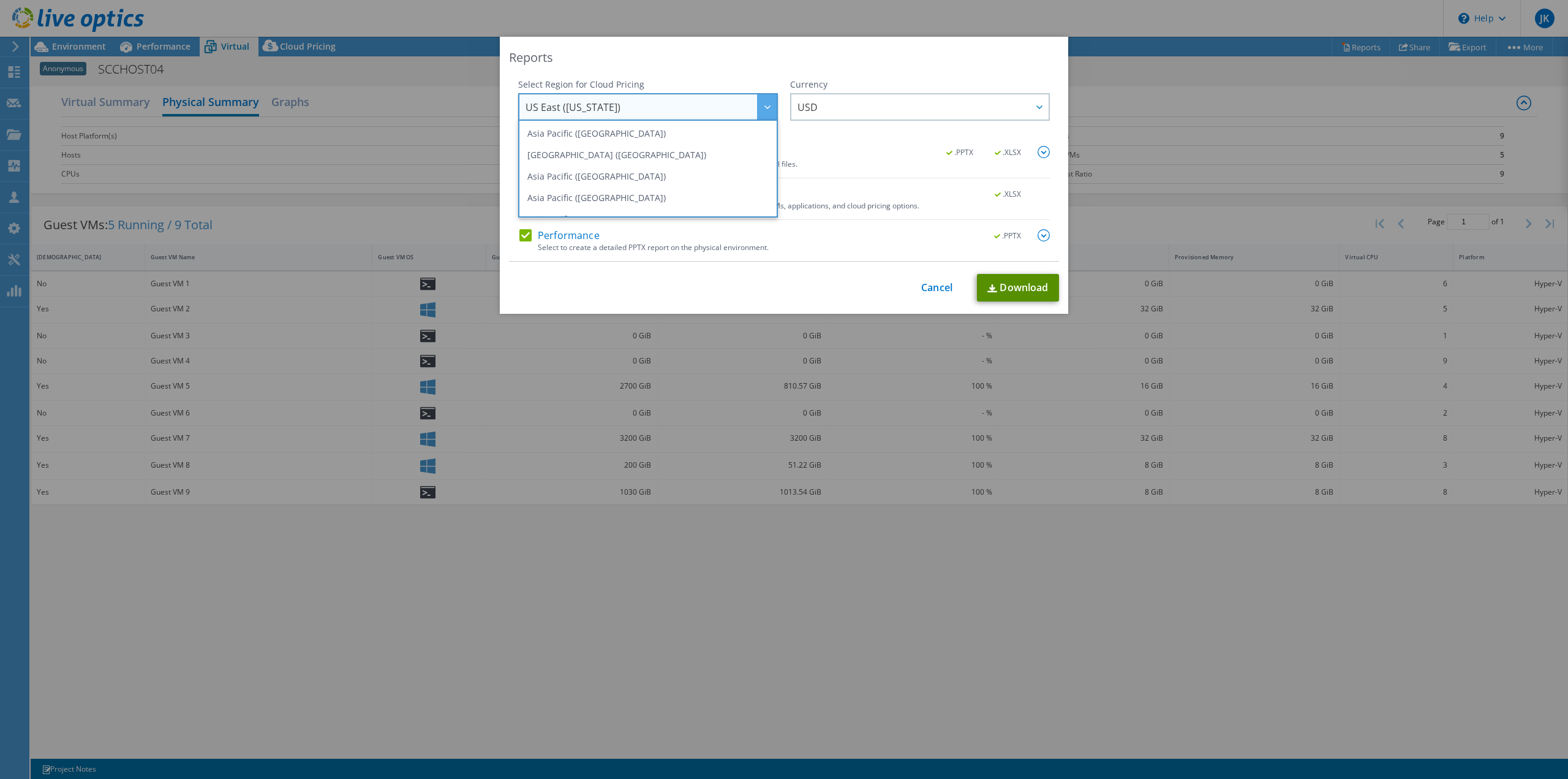
click at [1003, 288] on link "Download" at bounding box center [1018, 288] width 82 height 27
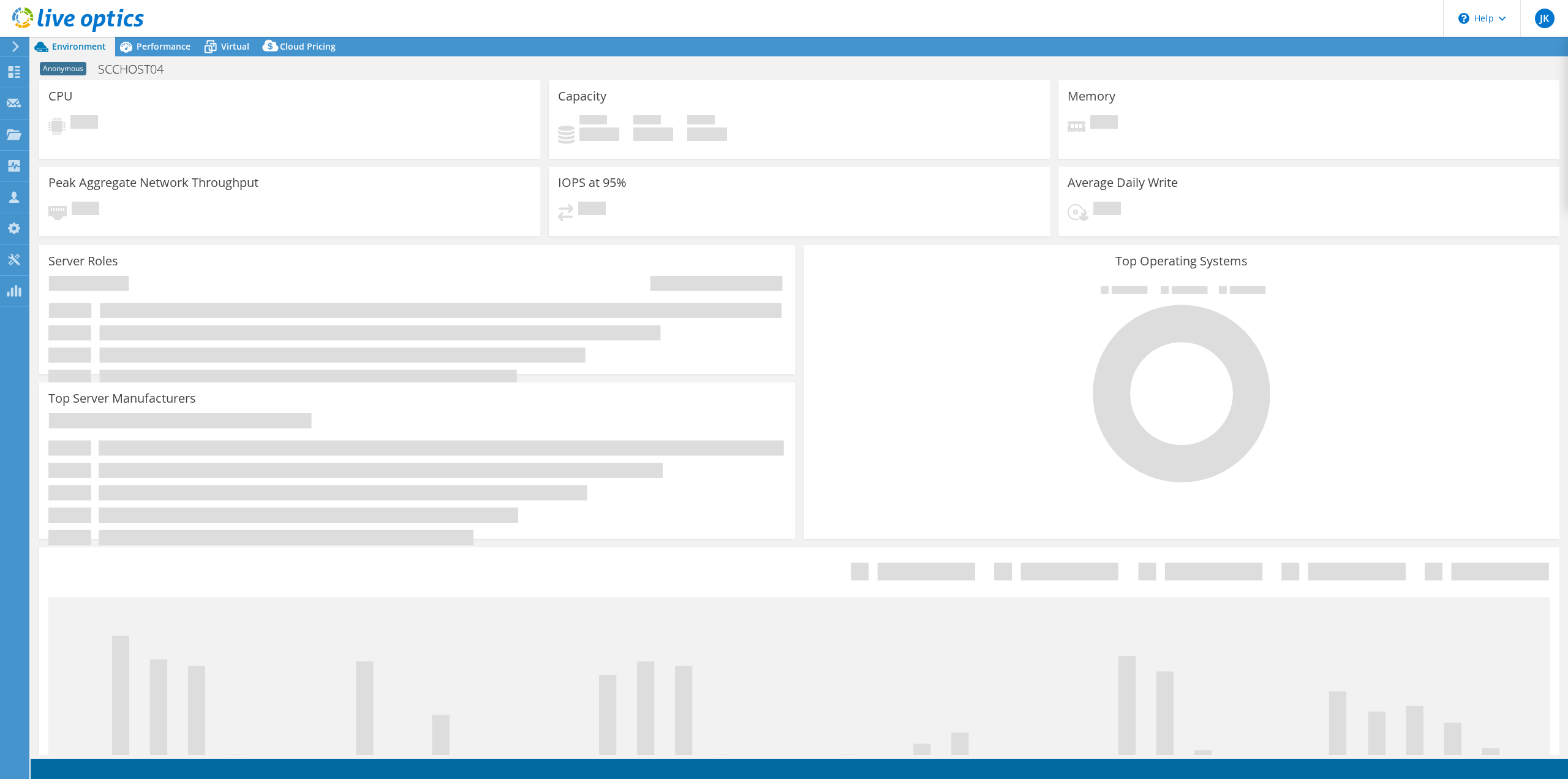
select select "USD"
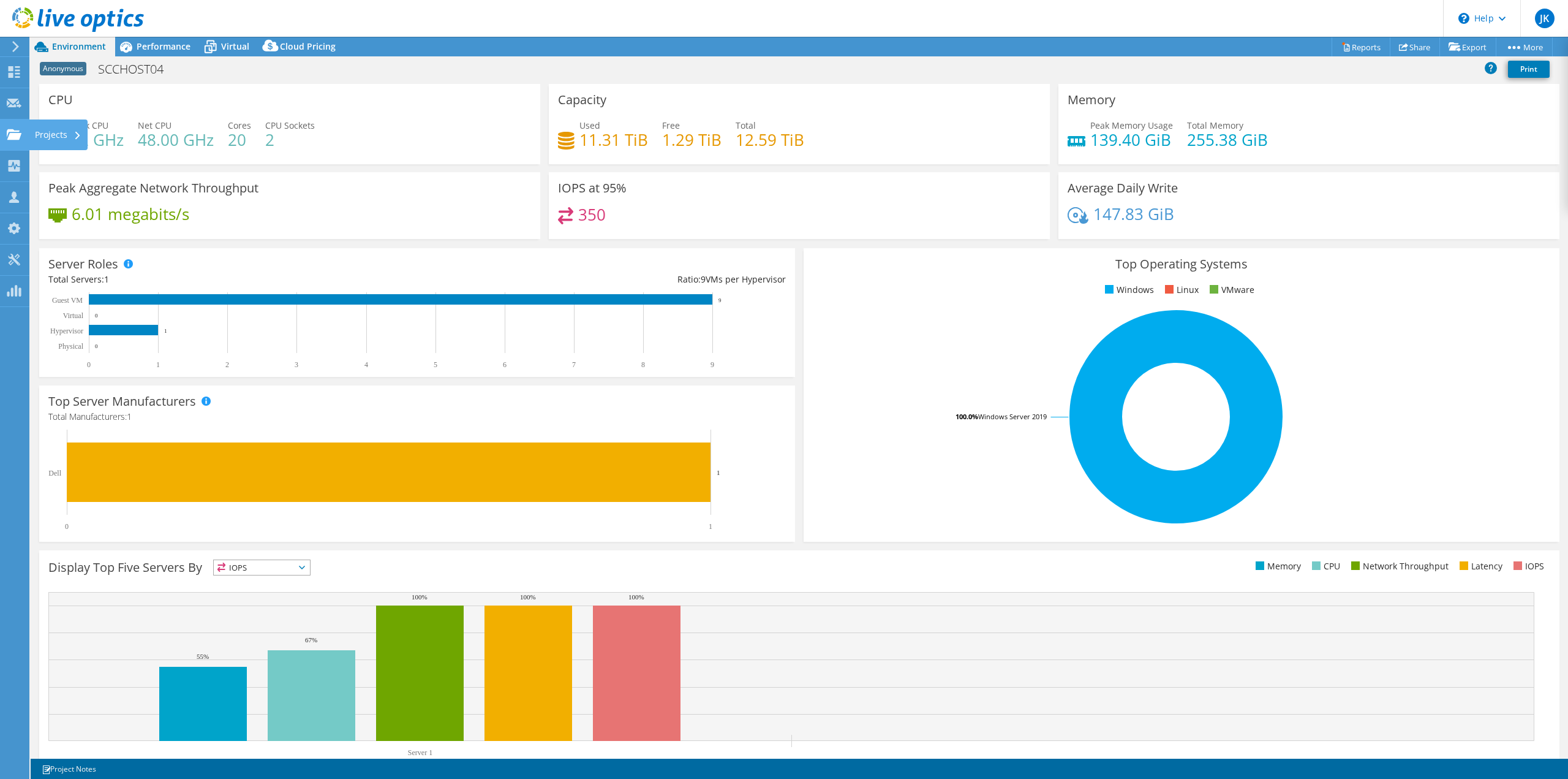
click at [16, 133] on use at bounding box center [14, 134] width 15 height 10
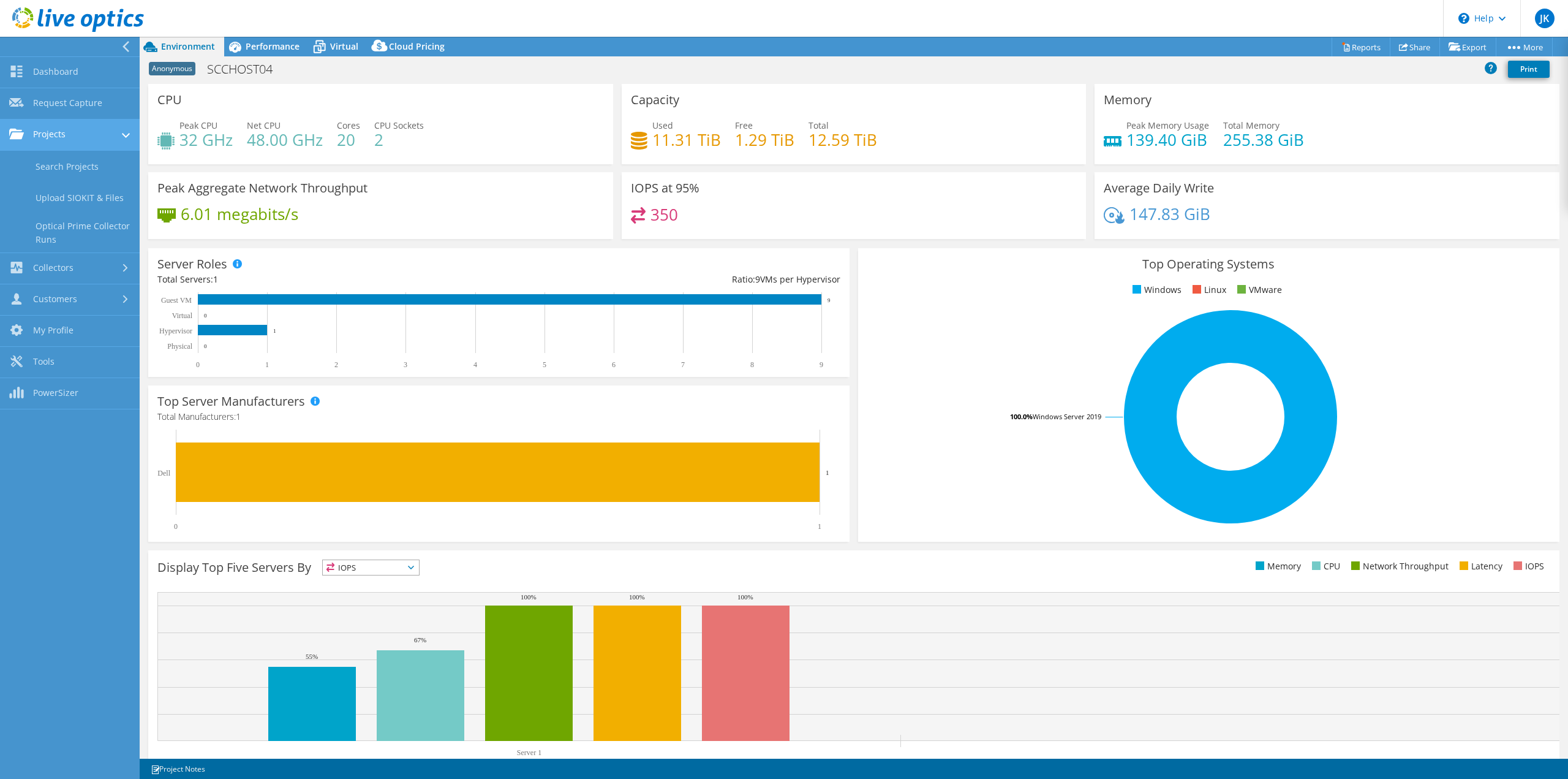
click at [52, 131] on link "Projects" at bounding box center [70, 135] width 140 height 31
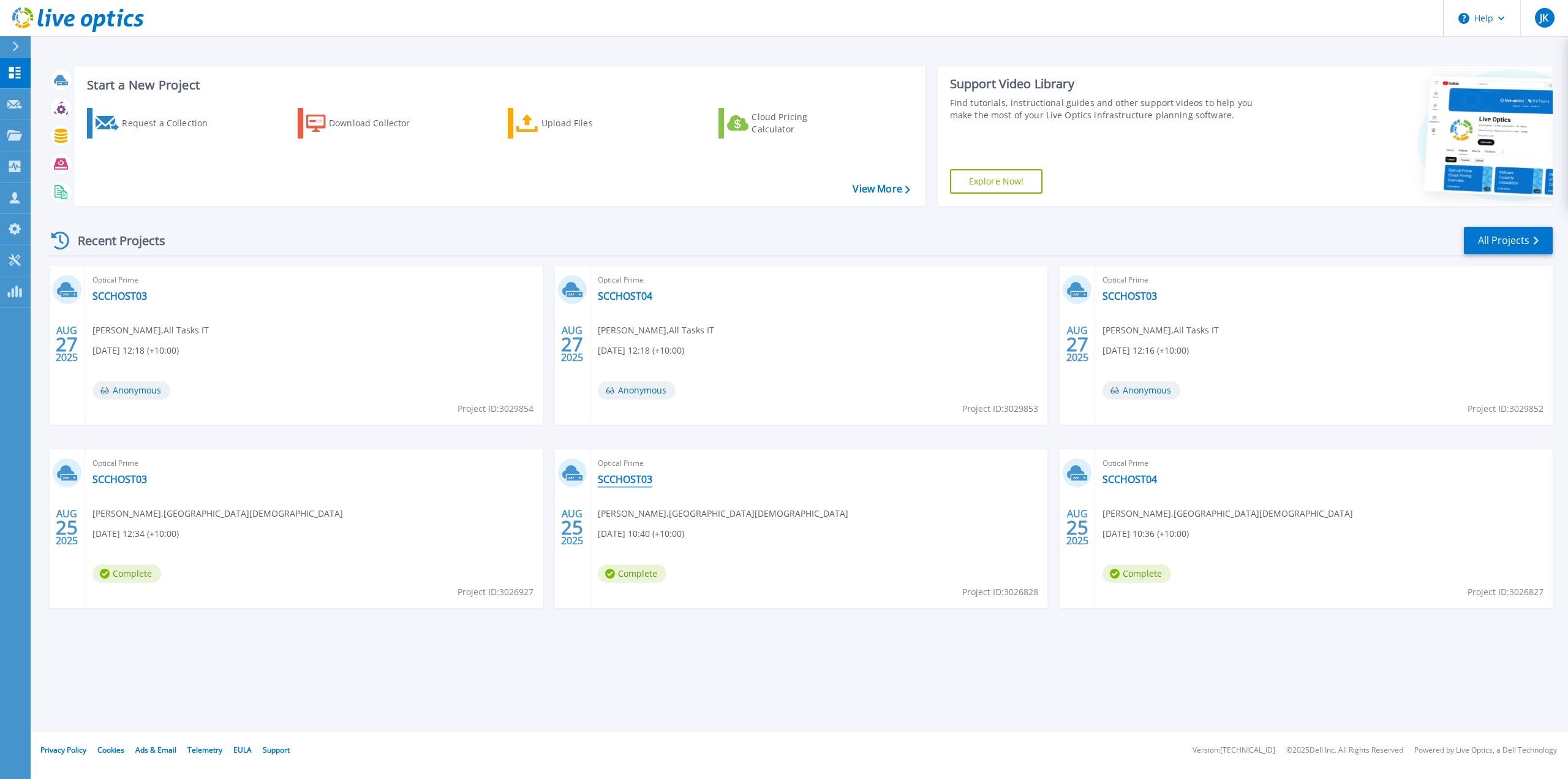
click at [633, 479] on link "SCCHOST03" at bounding box center [624, 479] width 54 height 12
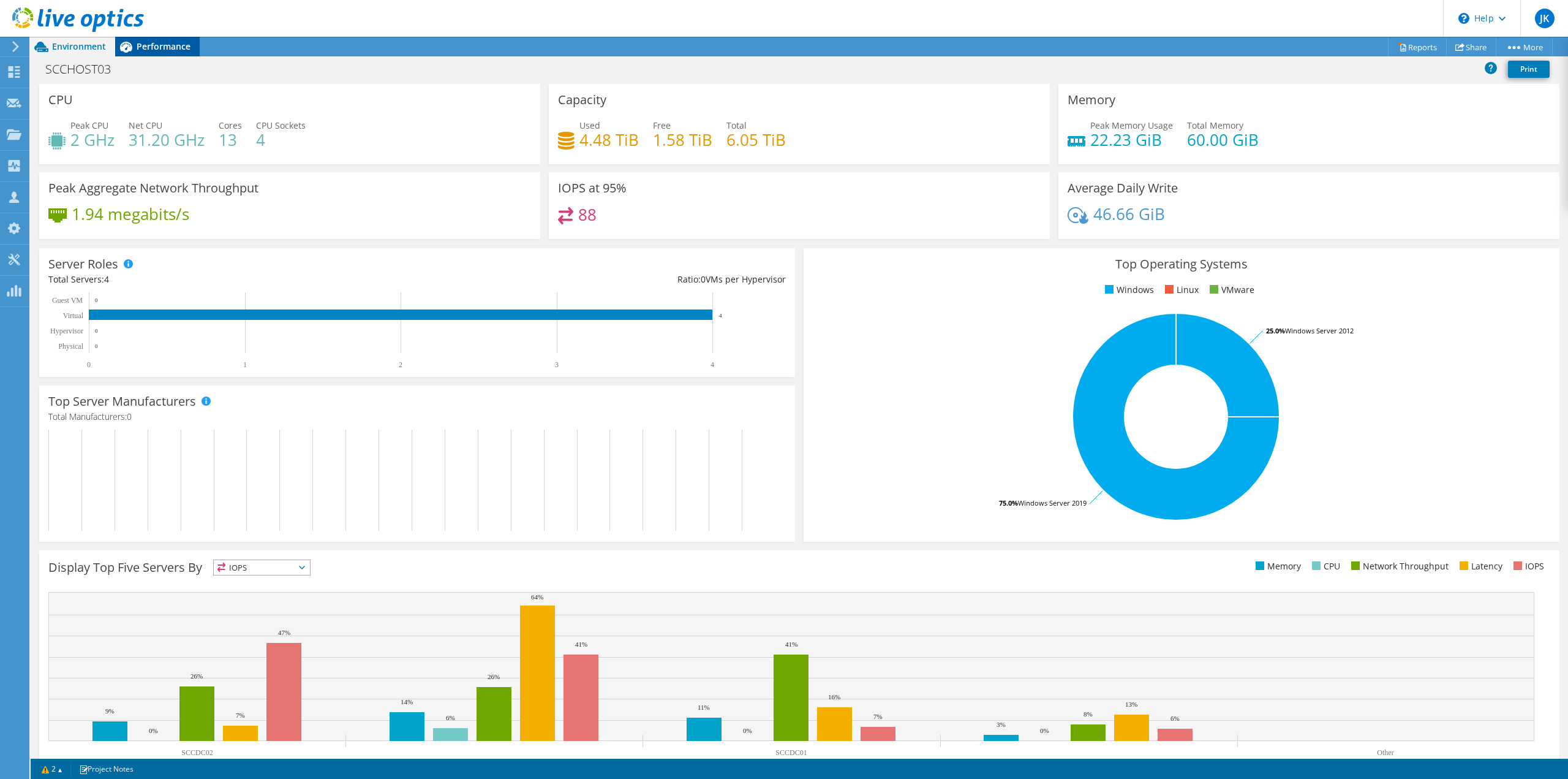
click at [162, 47] on span "Performance" at bounding box center [163, 46] width 54 height 12
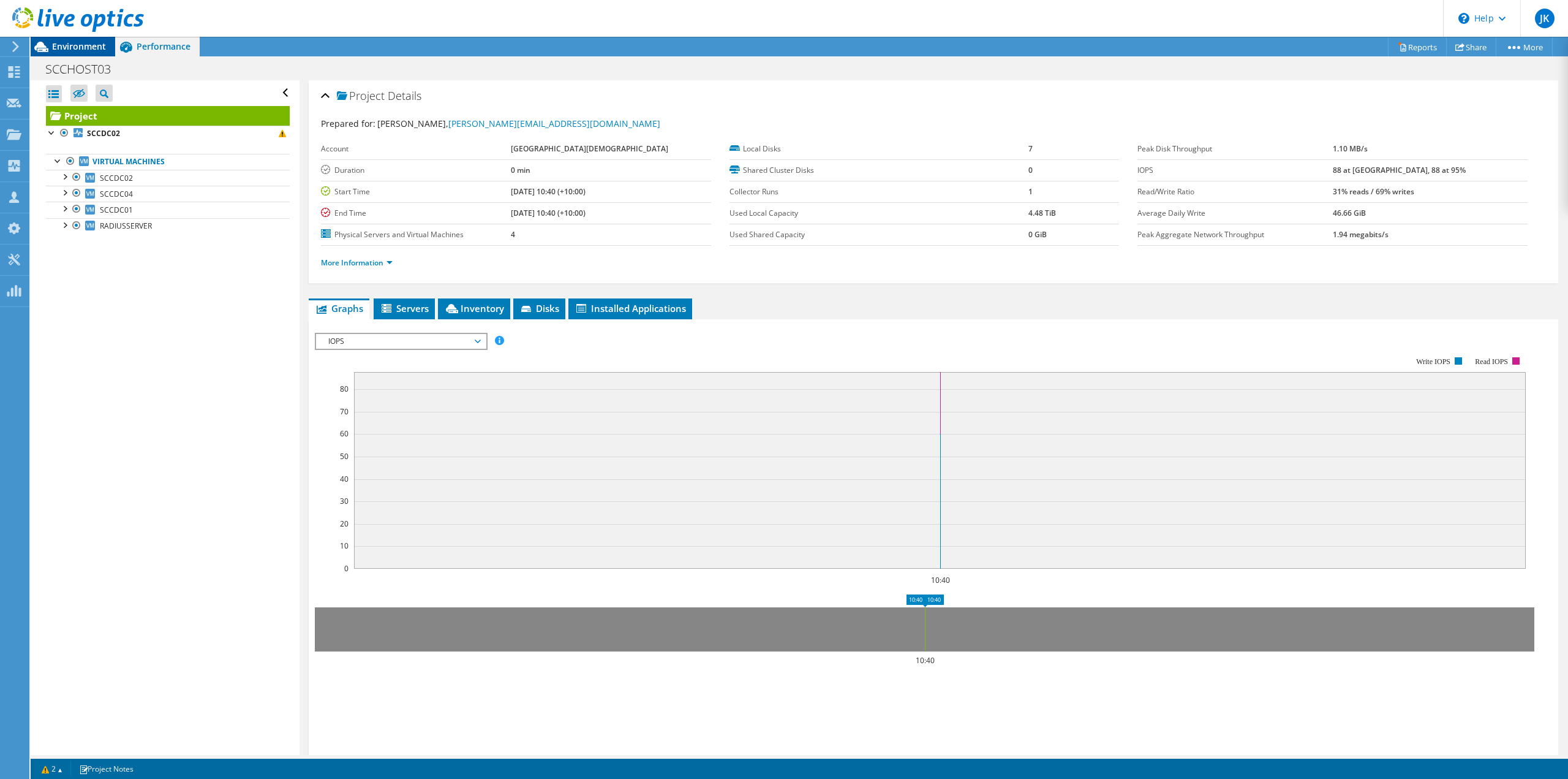
click at [77, 45] on span "Environment" at bounding box center [79, 46] width 54 height 12
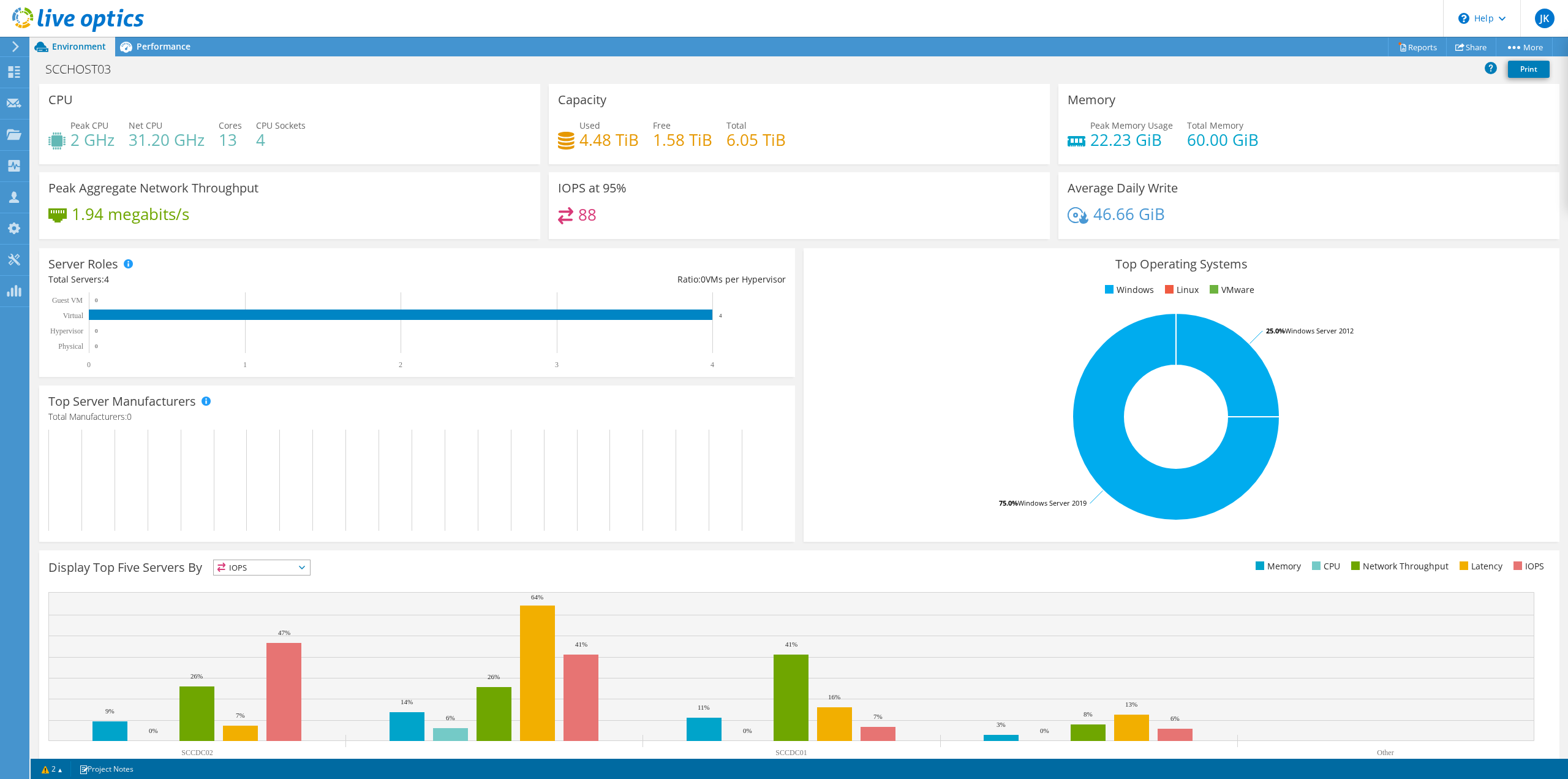
scroll to position [81, 0]
click at [1418, 42] on link "Reports" at bounding box center [1417, 47] width 58 height 19
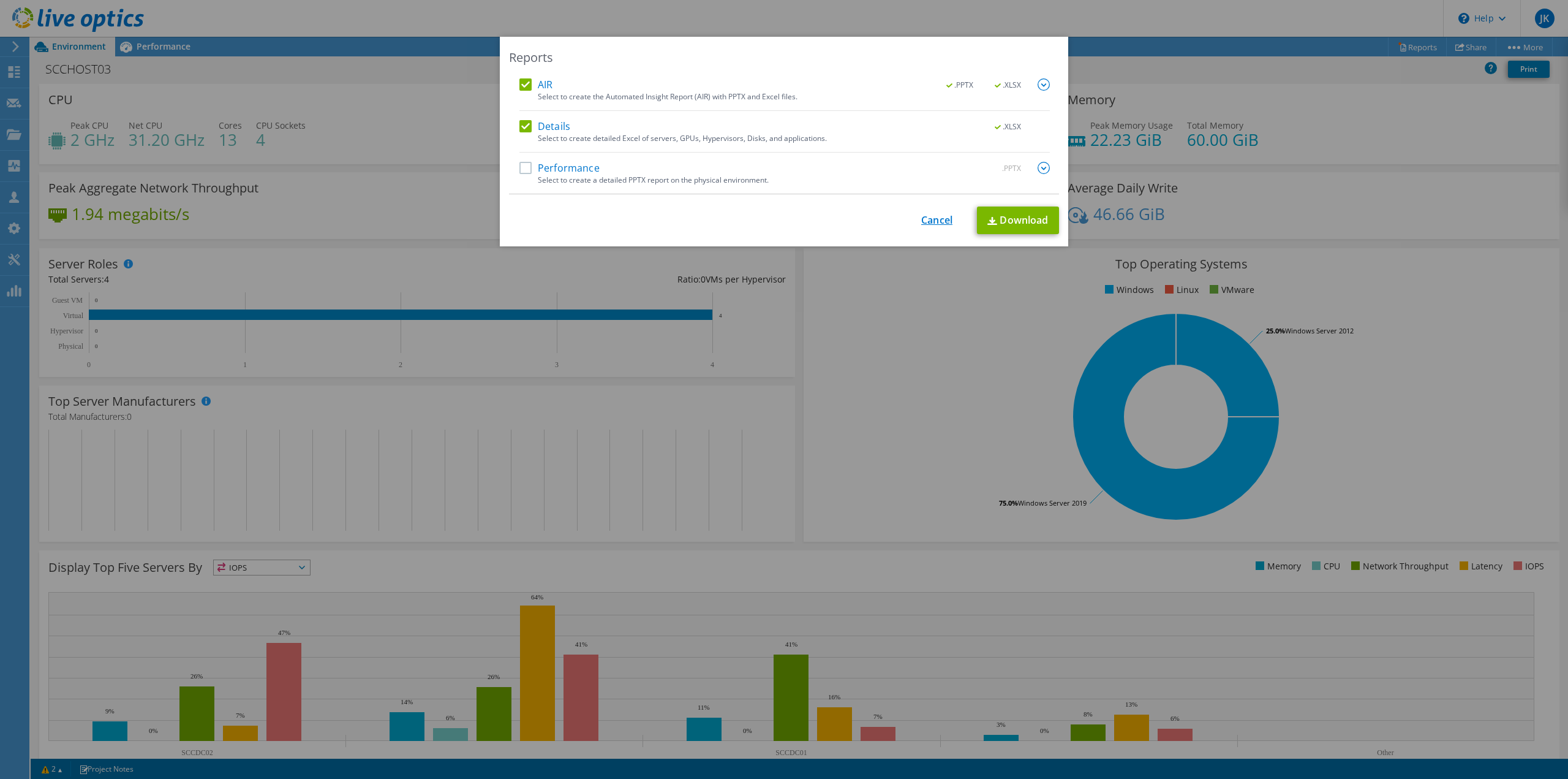
click at [932, 216] on link "Cancel" at bounding box center [937, 221] width 31 height 12
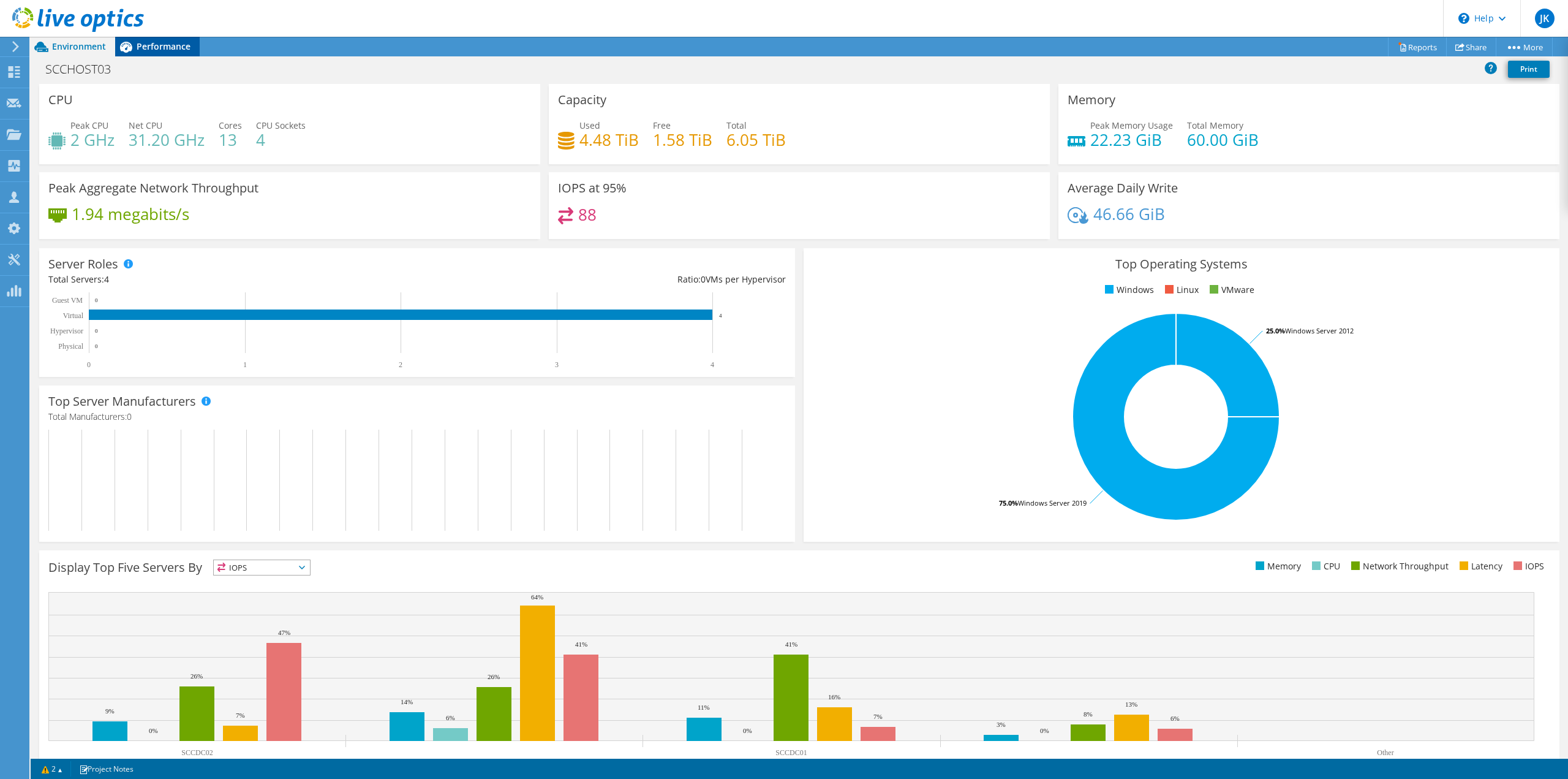
click at [168, 43] on span "Performance" at bounding box center [163, 46] width 54 height 12
